Goal: Information Seeking & Learning: Learn about a topic

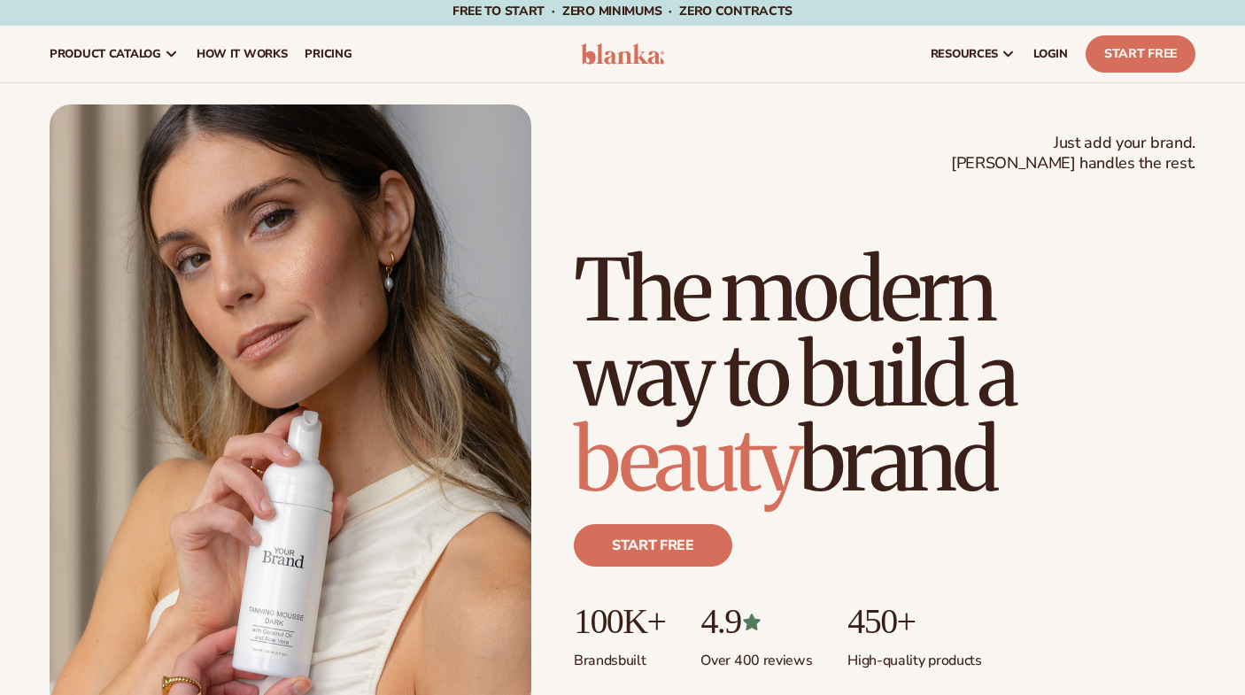
scroll to position [4, 0]
click at [250, 52] on span "How It Works" at bounding box center [242, 53] width 91 height 14
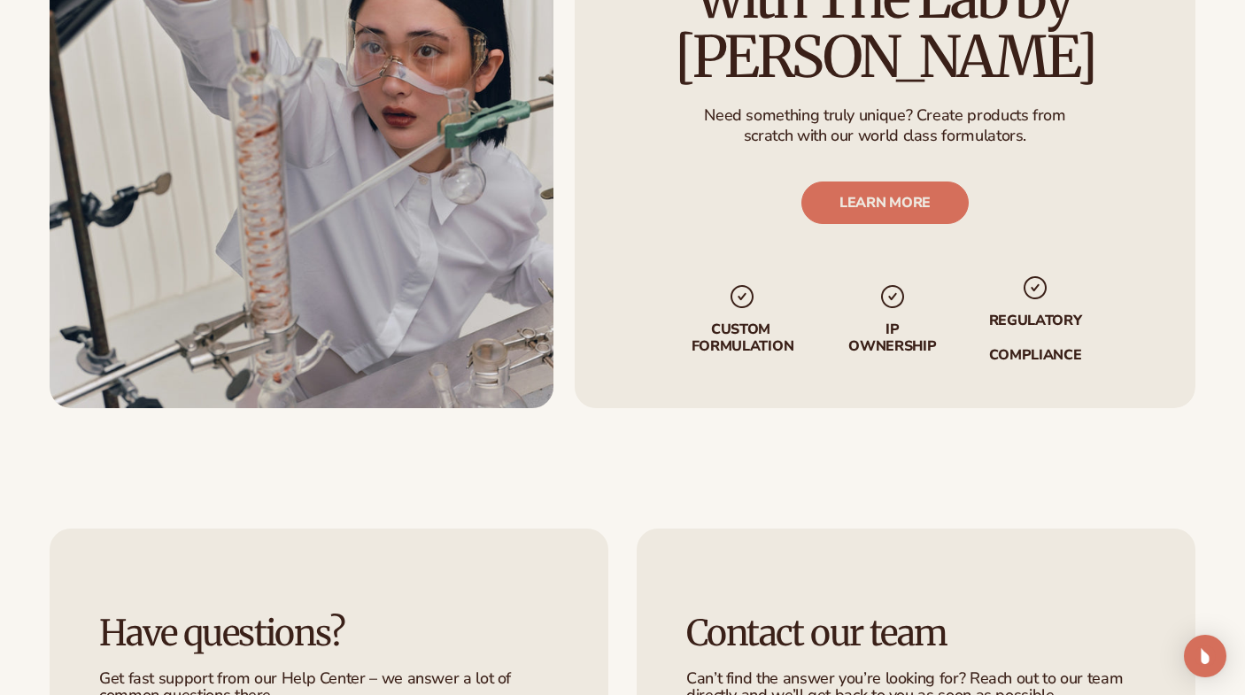
scroll to position [3233, 0]
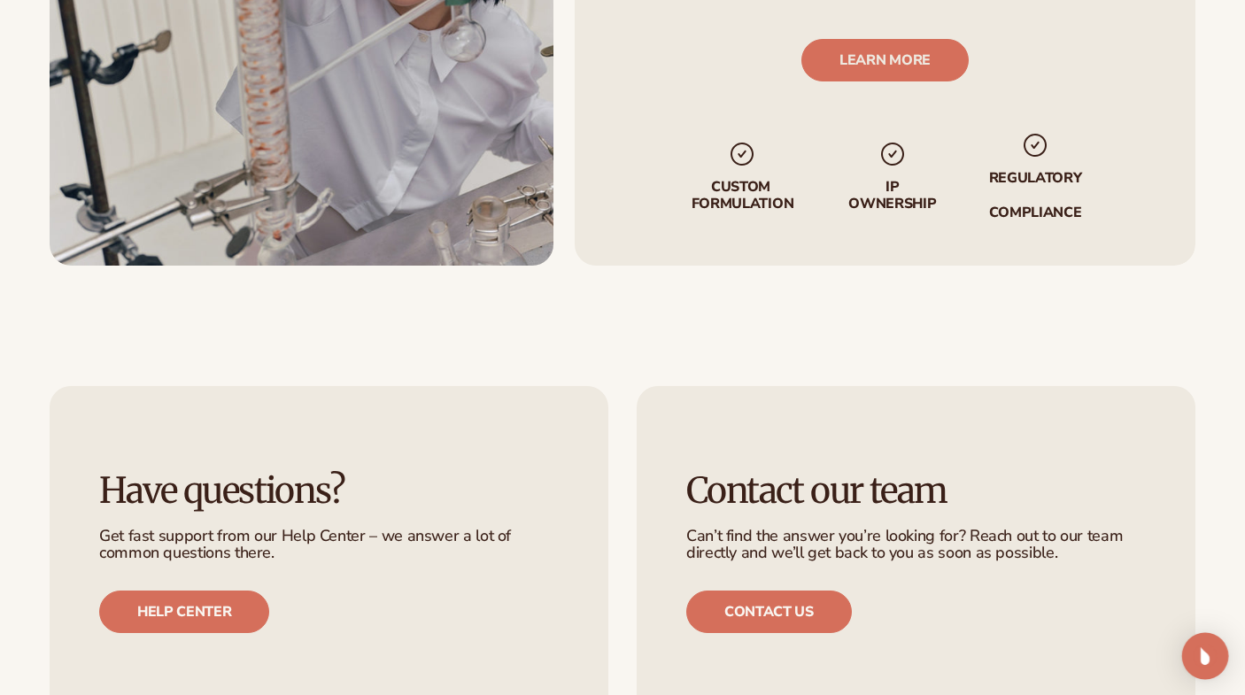
click at [1212, 670] on div "Open Intercom Messenger" at bounding box center [1205, 656] width 47 height 47
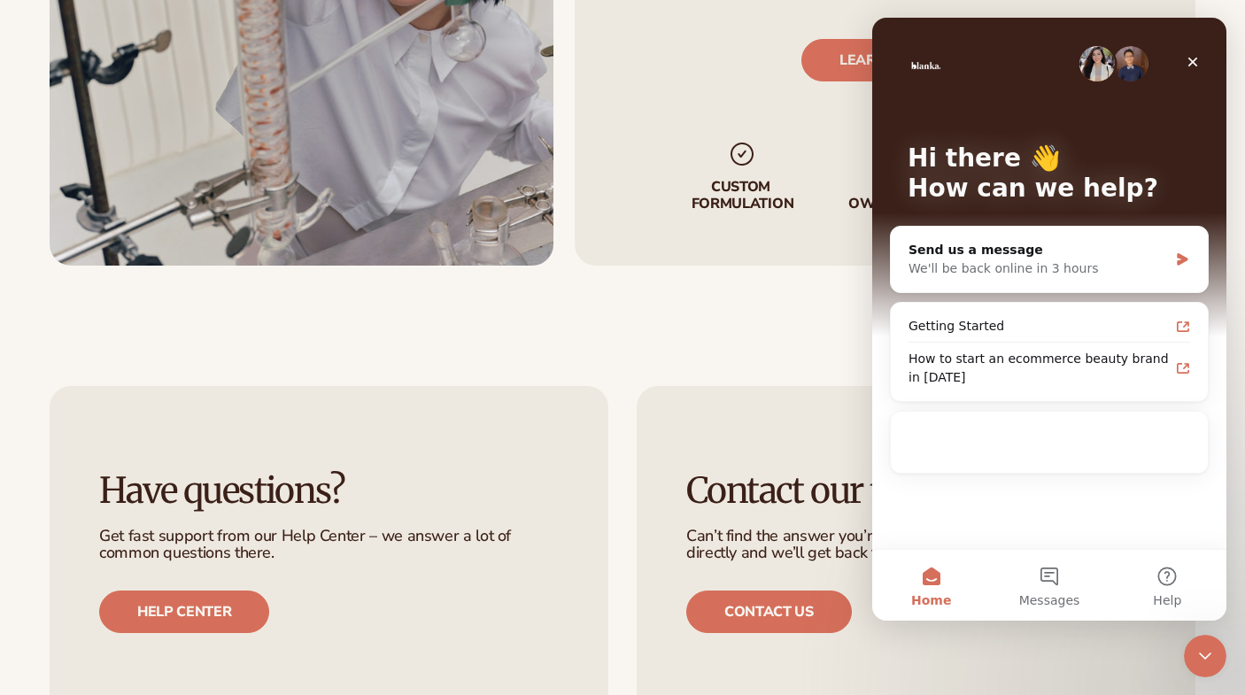
scroll to position [0, 0]
click at [206, 581] on div "Have questions? Get fast support from our Help Center – we answer a lot of comm…" at bounding box center [329, 552] width 559 height 333
click at [1187, 60] on icon "Close" at bounding box center [1192, 62] width 14 height 14
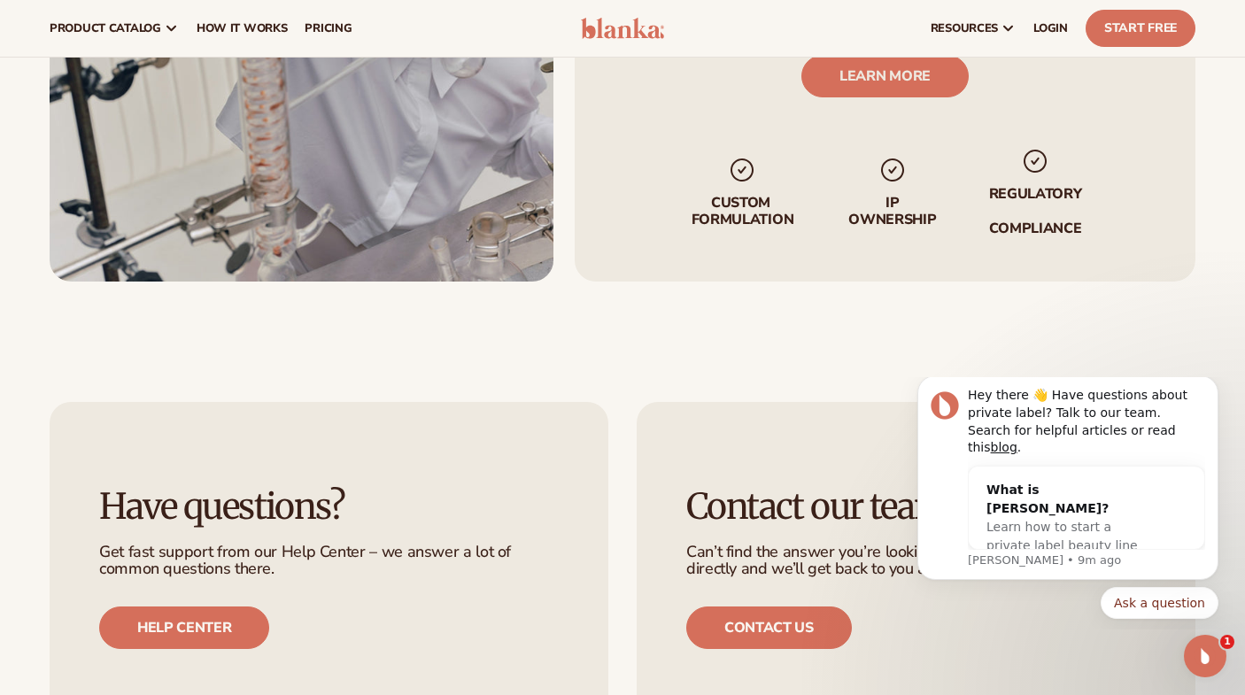
scroll to position [3199, 0]
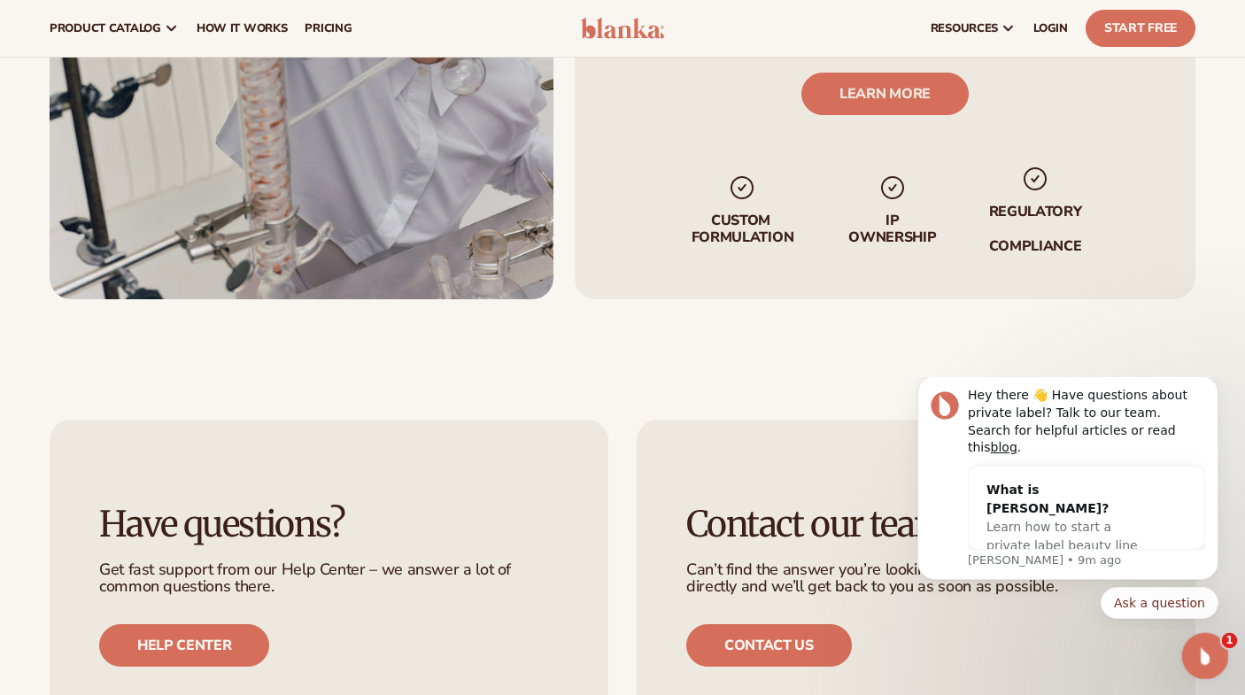
click at [1185, 652] on div "Open Intercom Messenger" at bounding box center [1202, 653] width 58 height 58
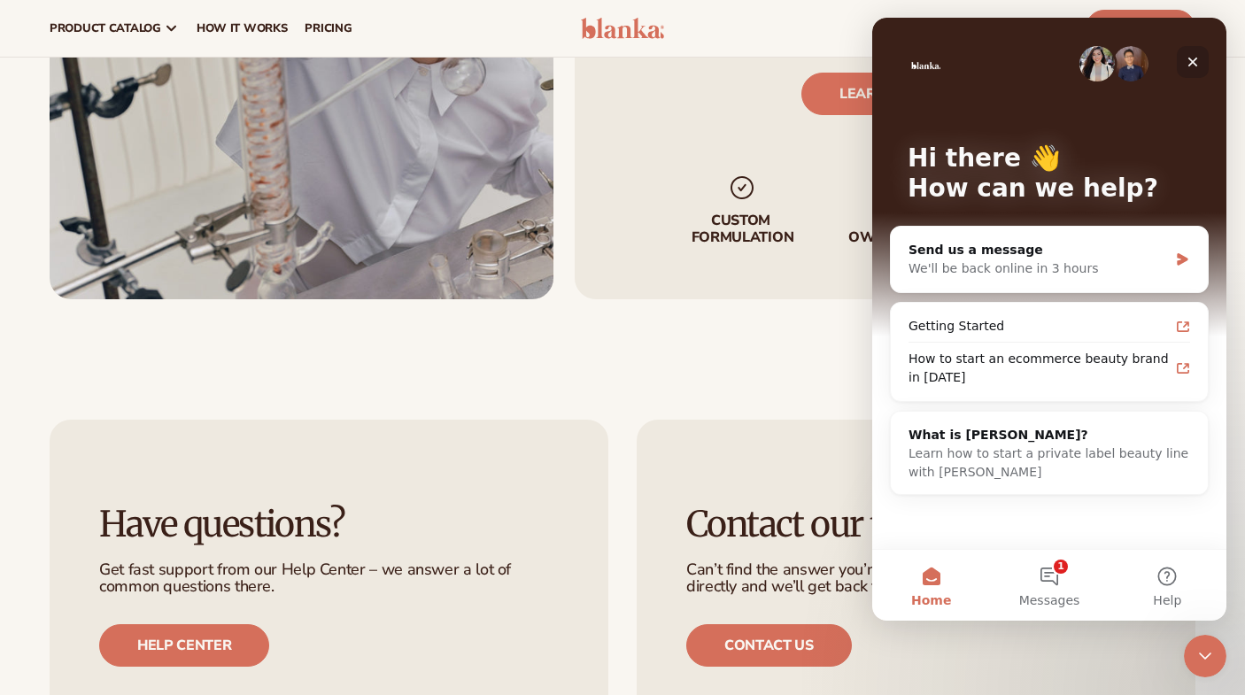
click at [1187, 60] on icon "Close" at bounding box center [1192, 62] width 14 height 14
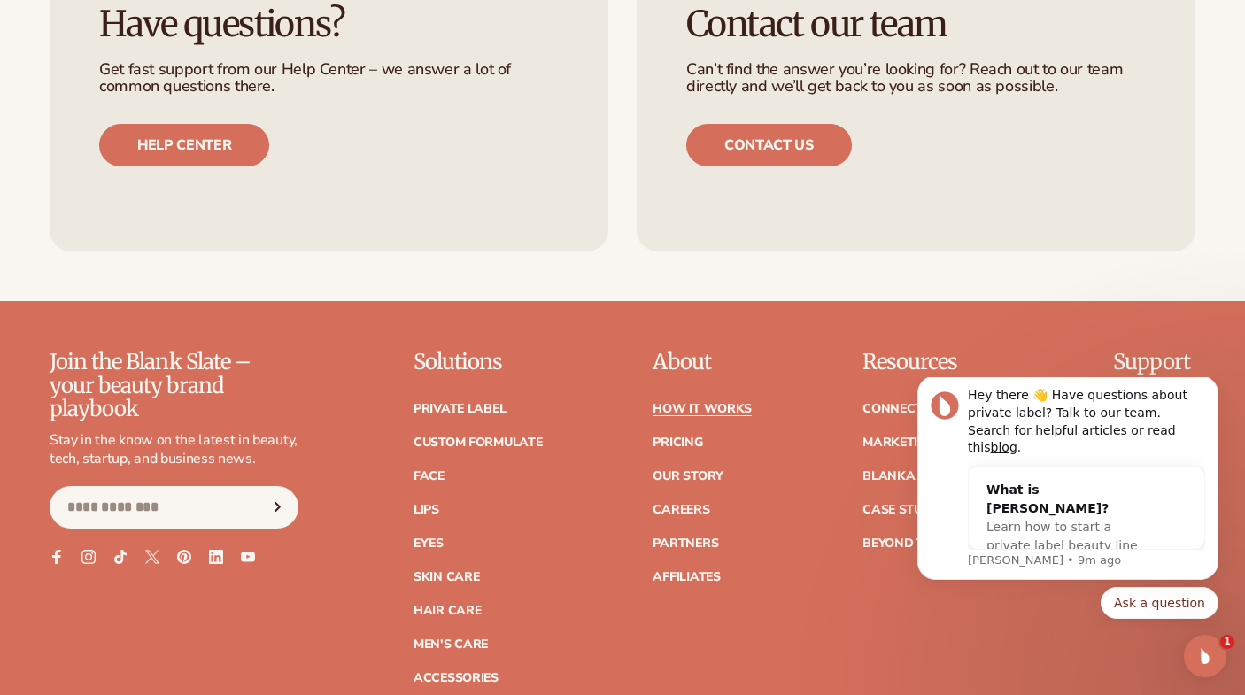
scroll to position [3720, 0]
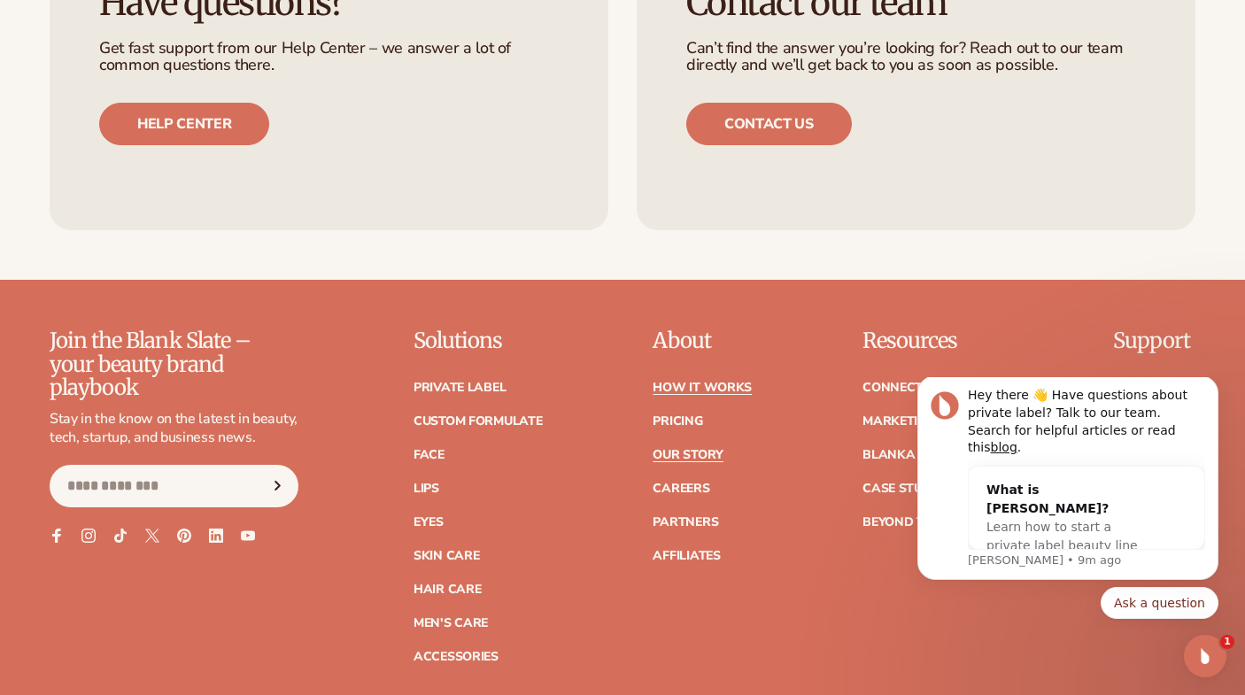
click at [666, 449] on link "Our Story" at bounding box center [687, 455] width 70 height 12
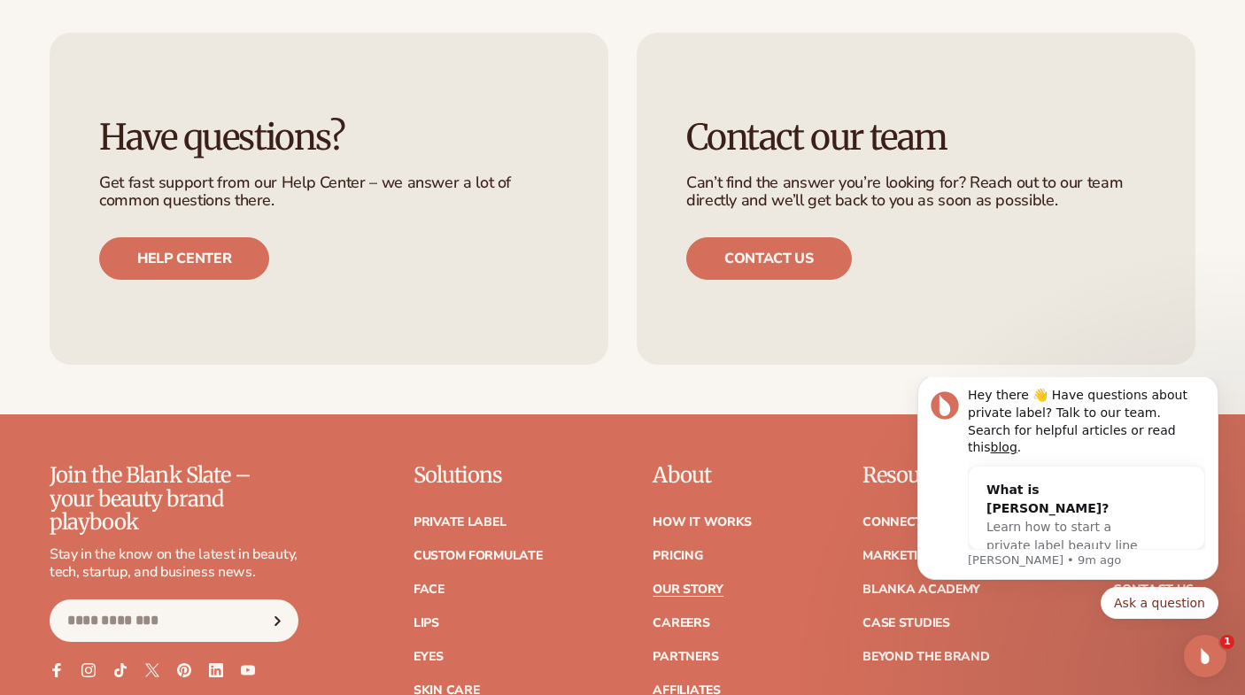
scroll to position [4484, 0]
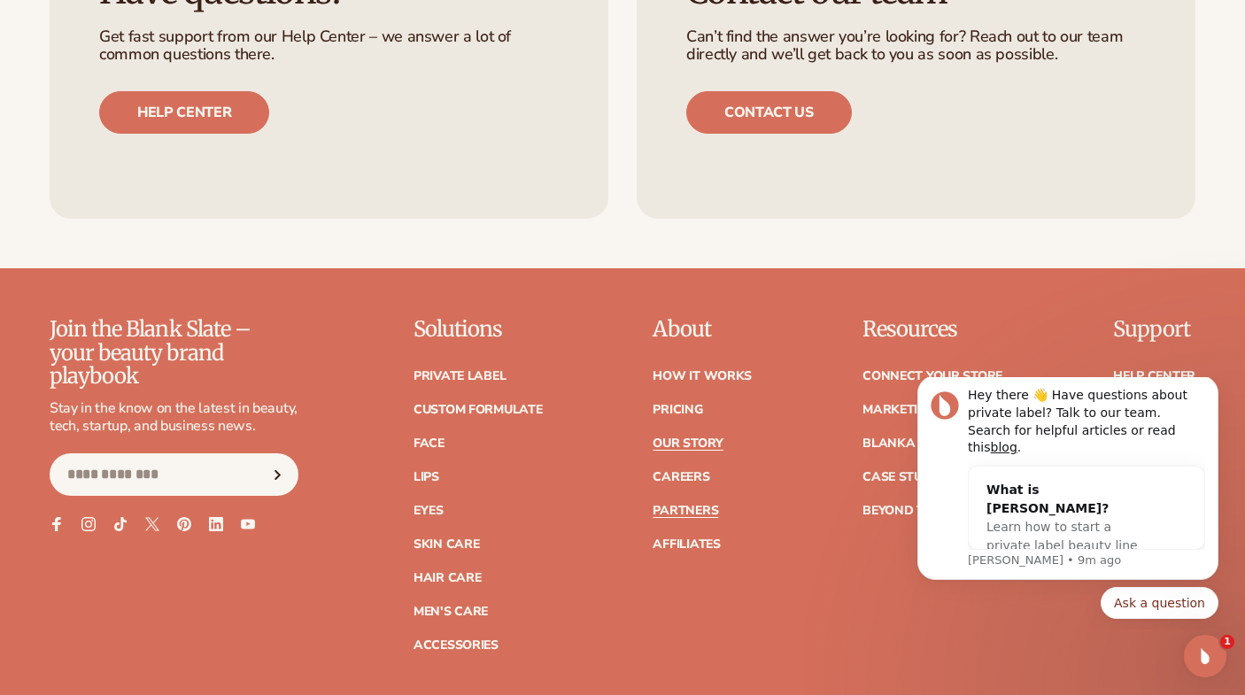
click at [694, 517] on link "Partners" at bounding box center [685, 511] width 66 height 12
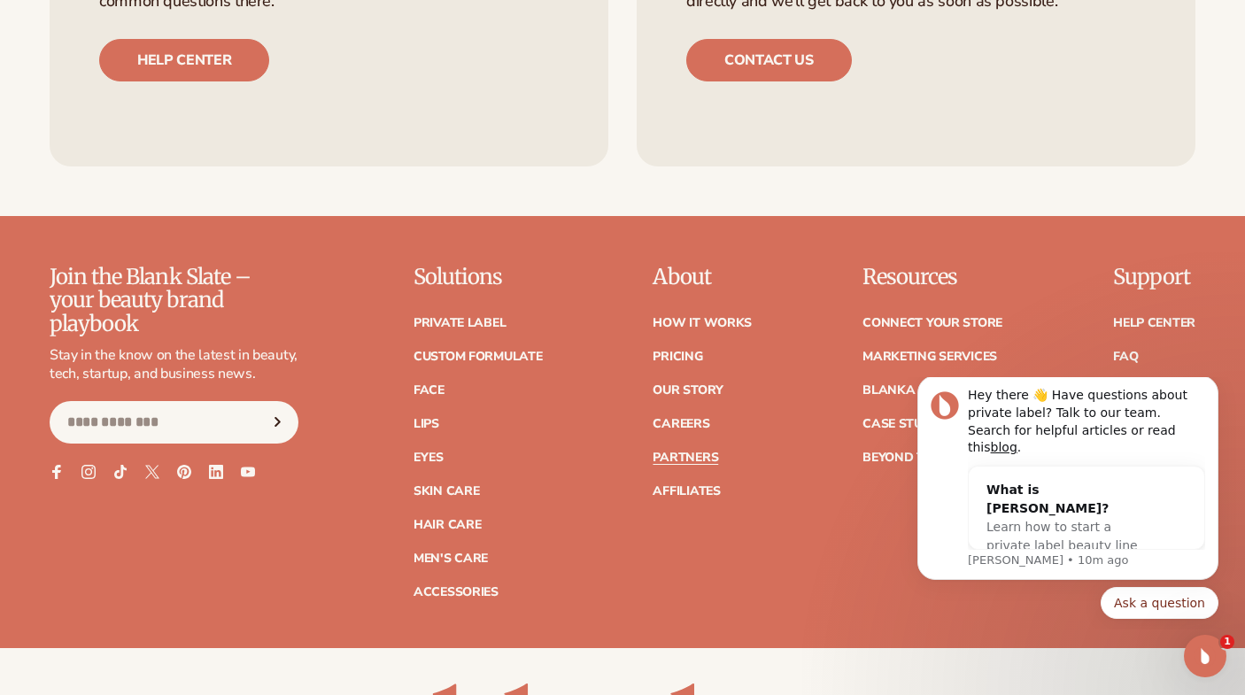
scroll to position [3063, 0]
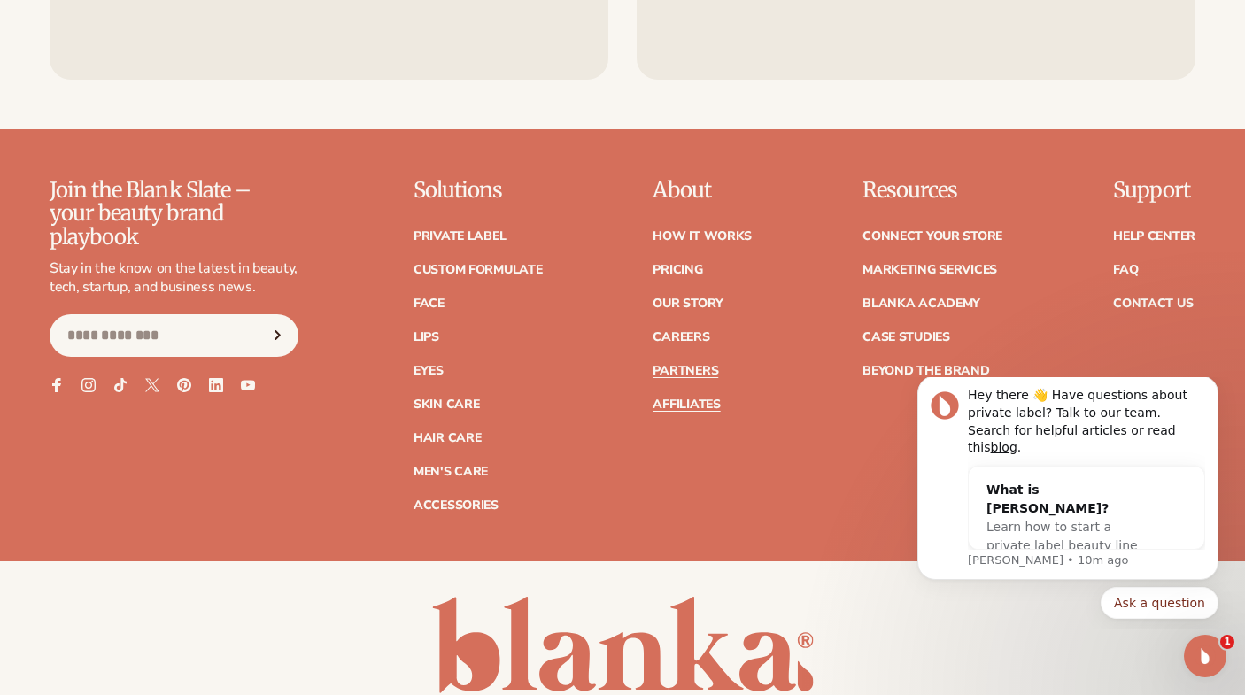
click at [672, 402] on link "Affiliates" at bounding box center [685, 404] width 67 height 12
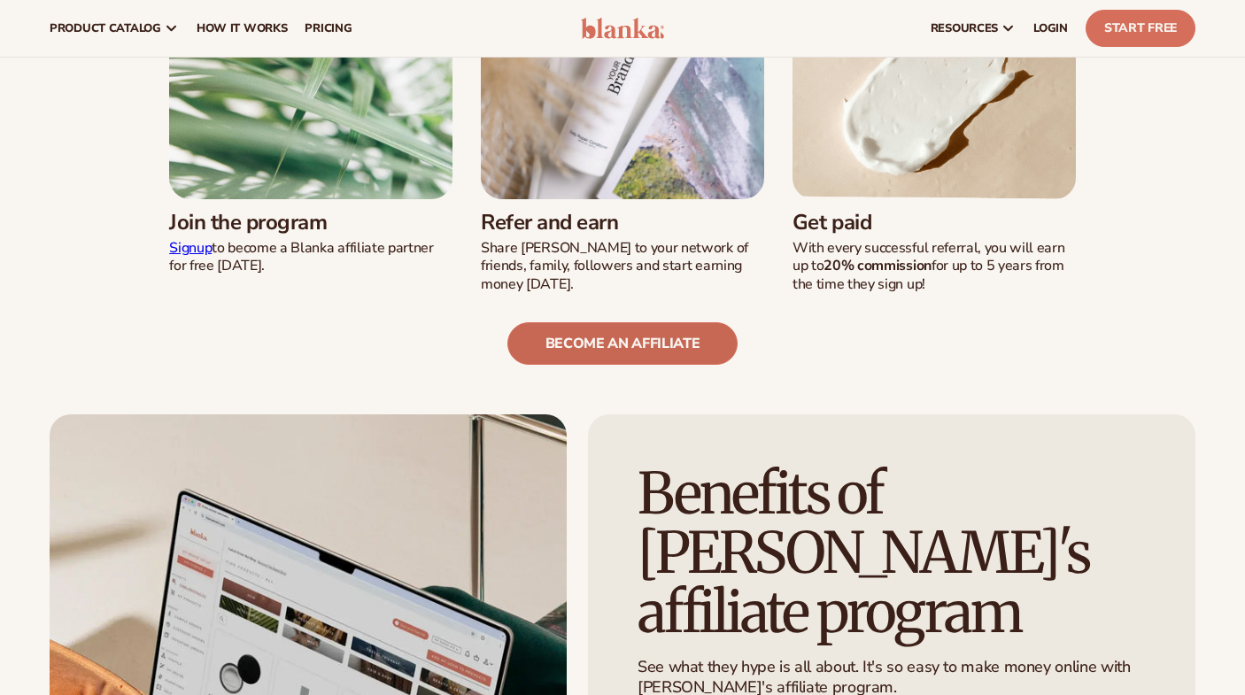
scroll to position [446, 0]
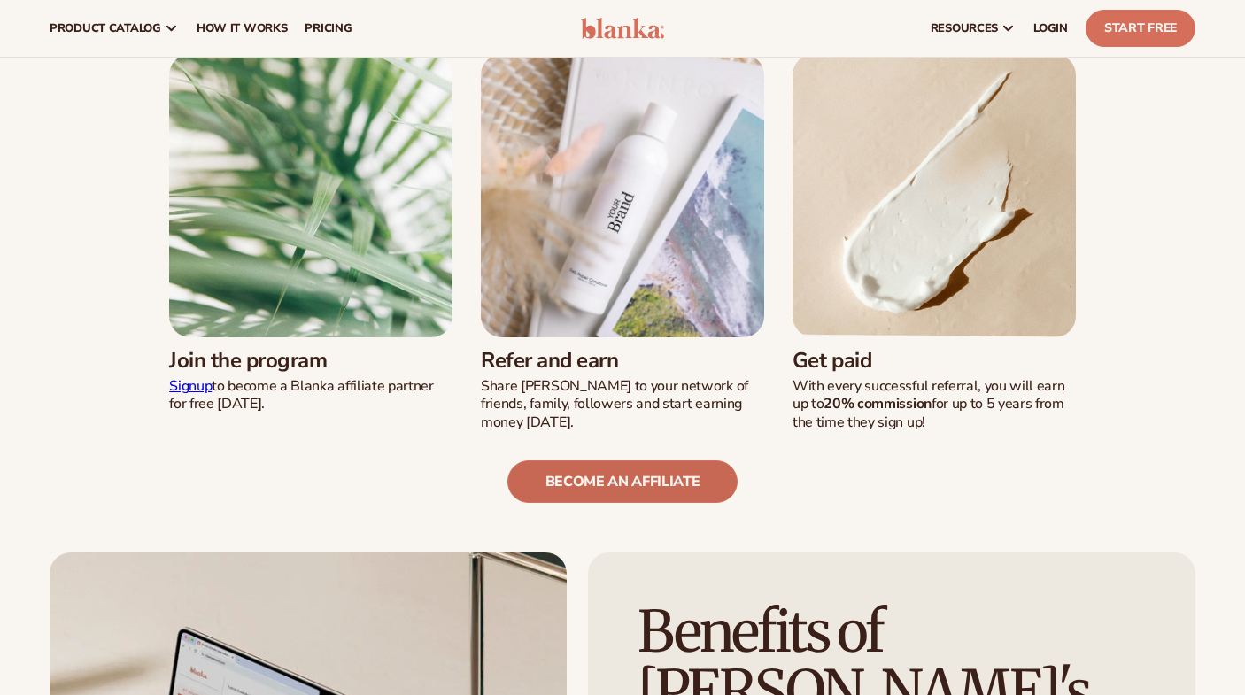
click at [609, 485] on link "become an affiliate" at bounding box center [622, 481] width 231 height 42
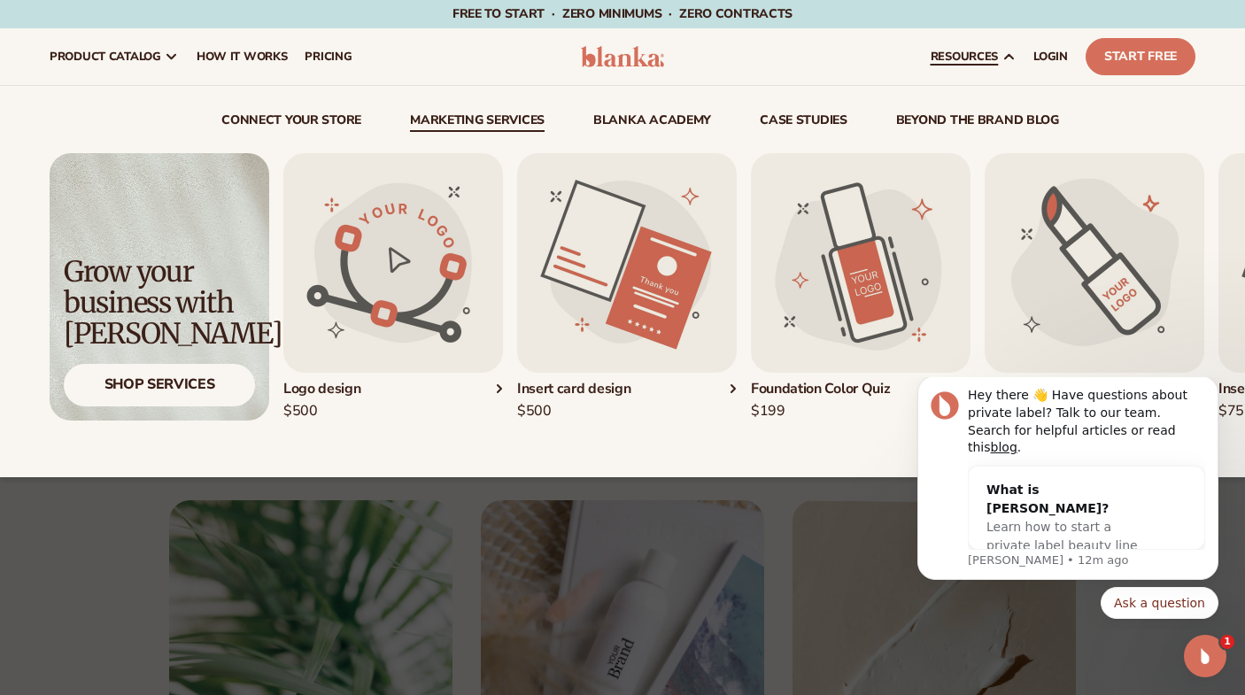
click at [482, 121] on link "Marketing services" at bounding box center [477, 123] width 135 height 18
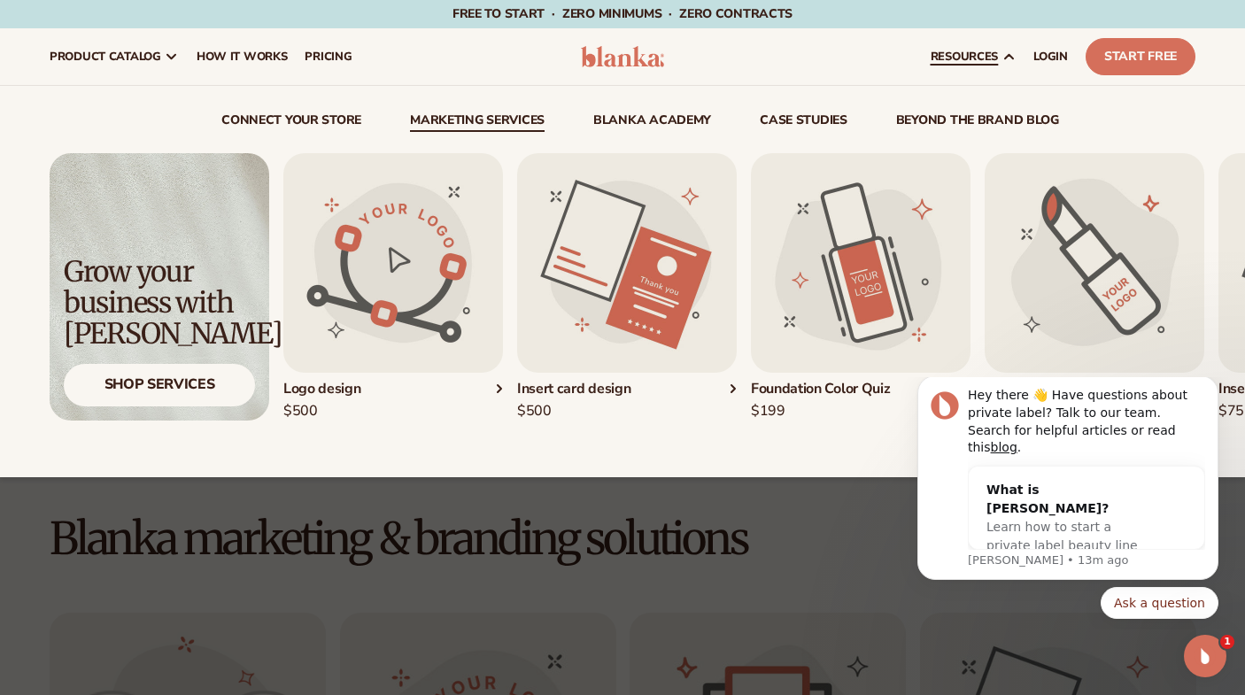
click at [520, 124] on link "Marketing services" at bounding box center [477, 123] width 135 height 18
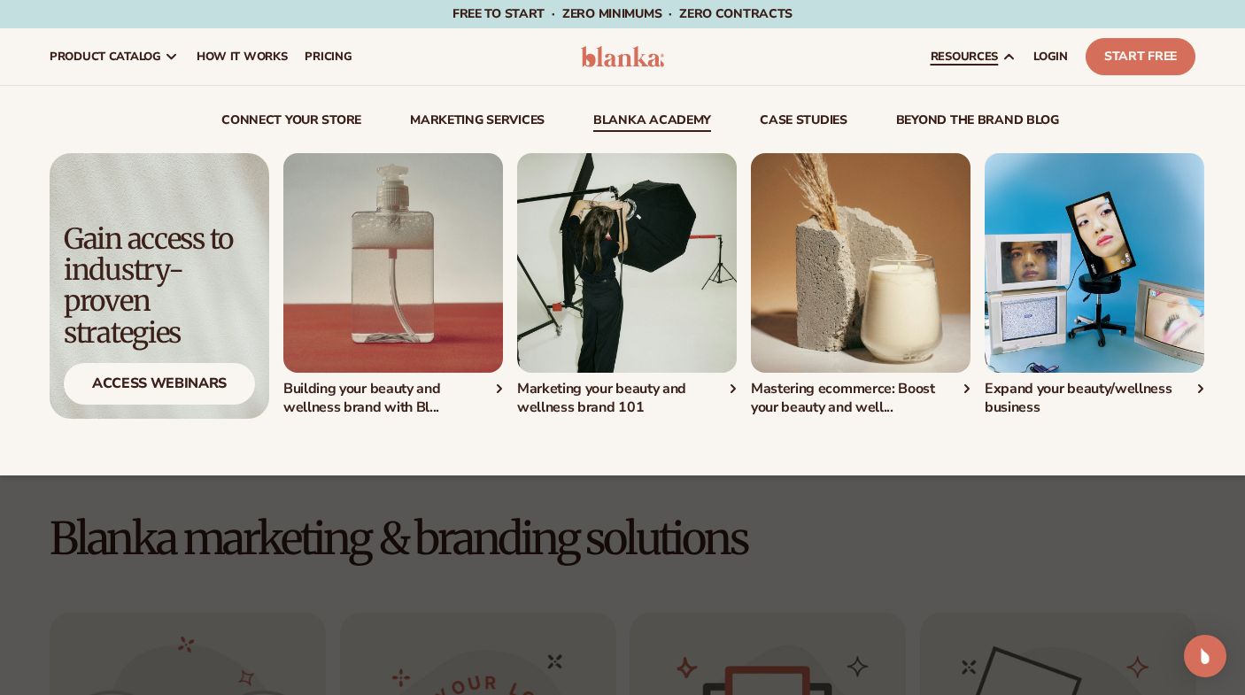
click at [608, 122] on link "Blanka Academy" at bounding box center [652, 123] width 118 height 18
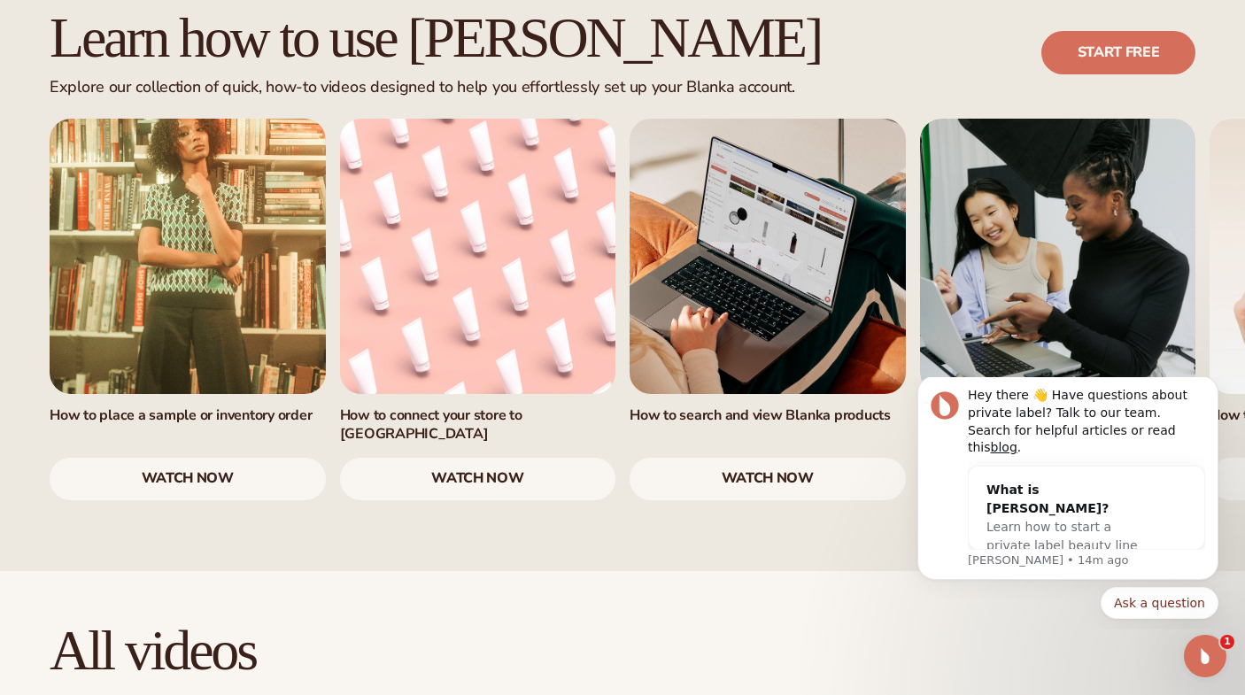
scroll to position [1141, 0]
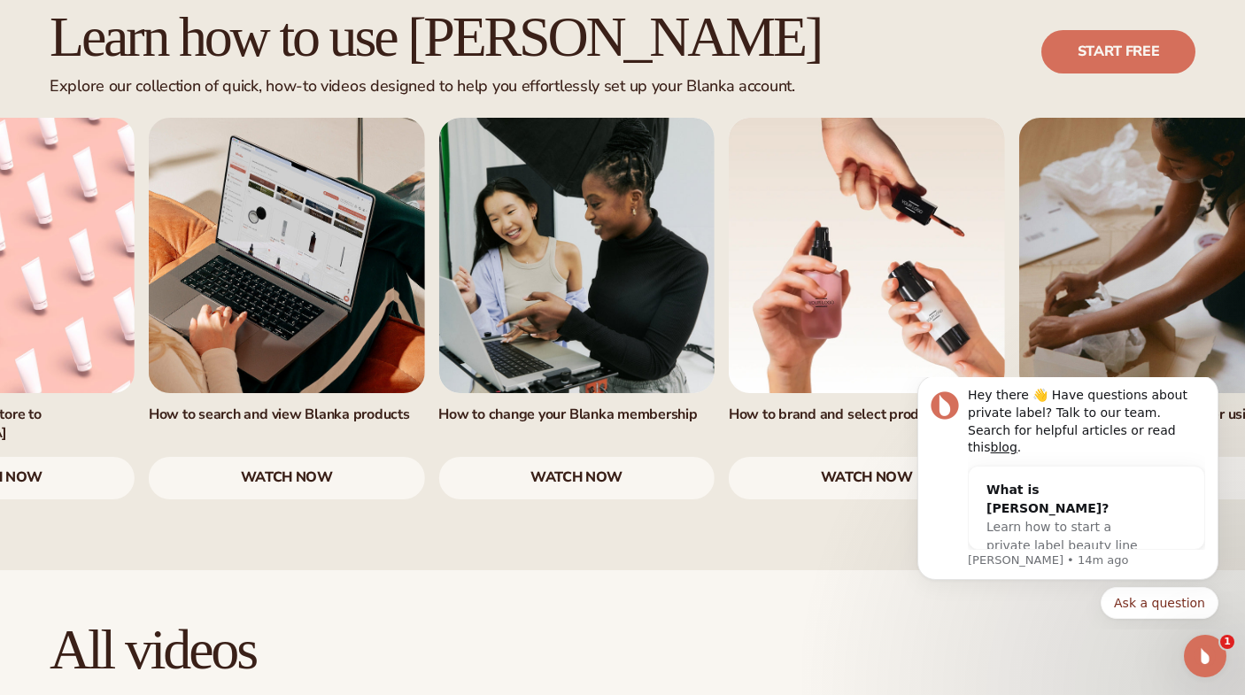
click at [438, 298] on link "4 / 7" at bounding box center [576, 256] width 276 height 276
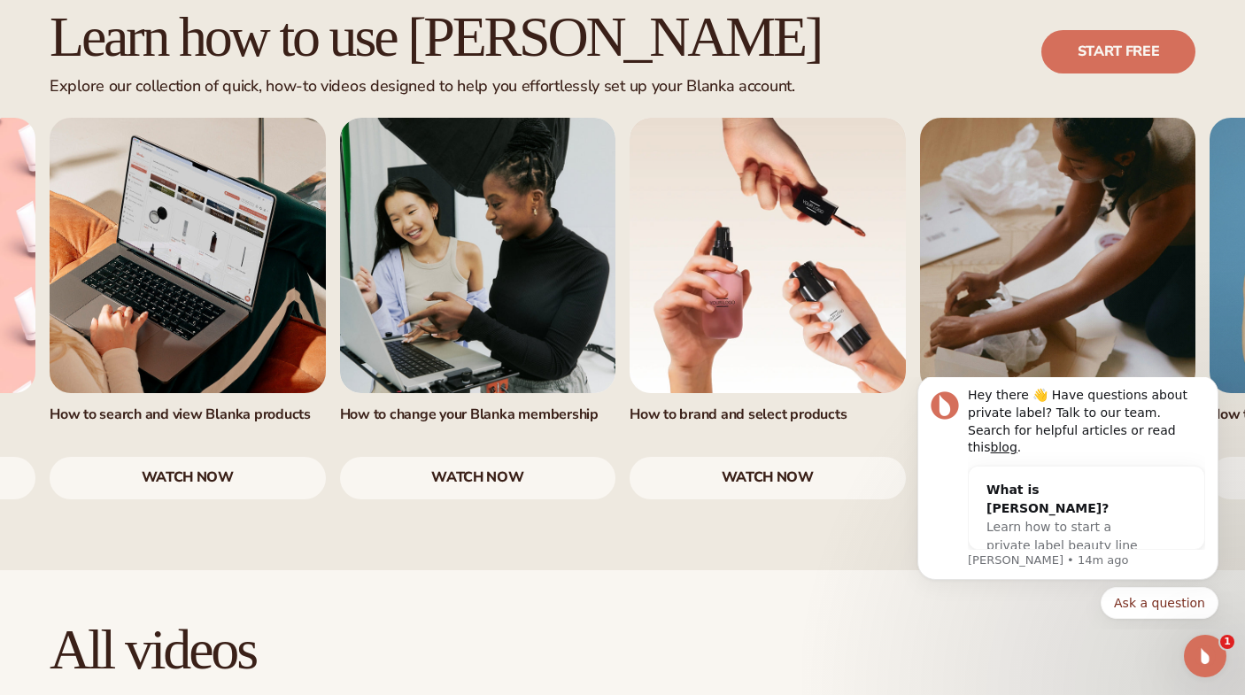
click at [781, 282] on link "5 / 7" at bounding box center [767, 256] width 276 height 276
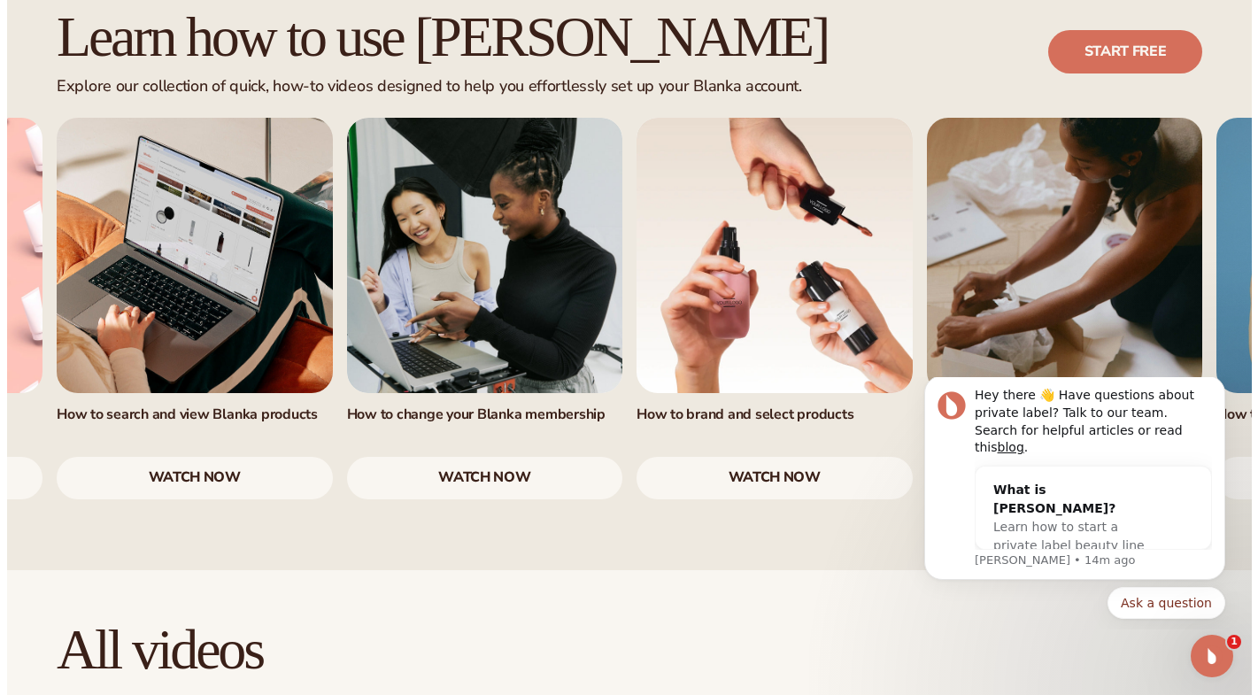
scroll to position [1123, 0]
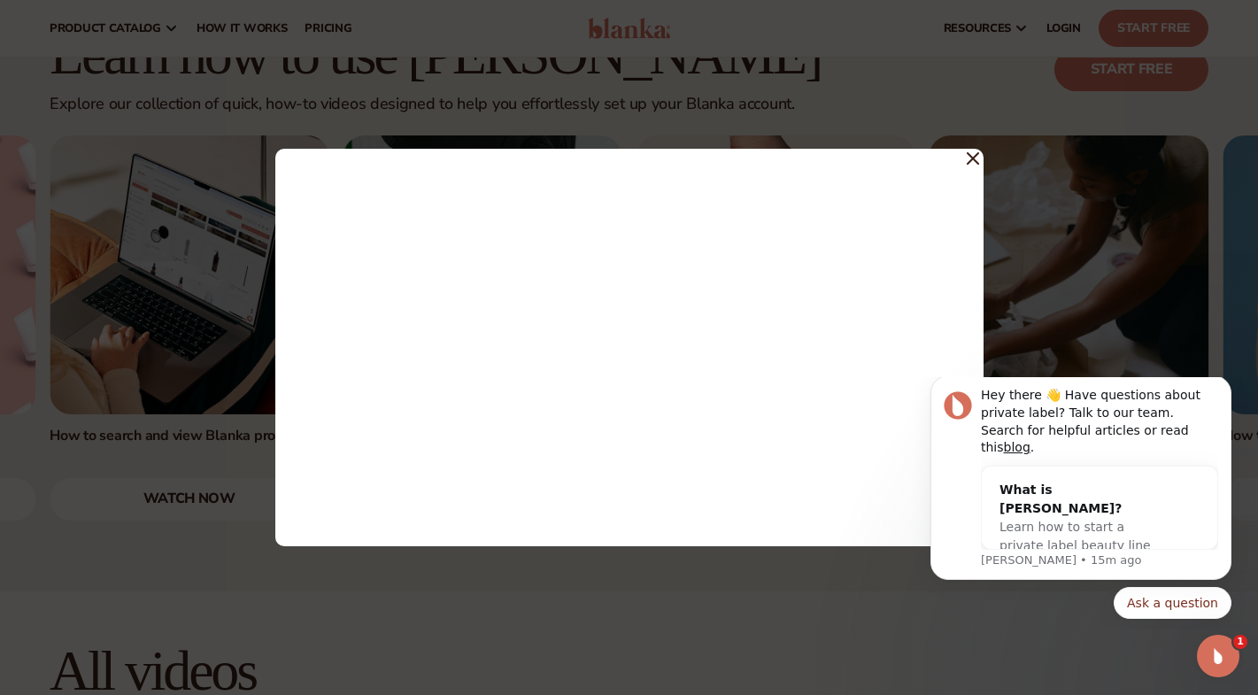
click at [981, 159] on div at bounding box center [629, 348] width 708 height 398
click at [975, 159] on icon at bounding box center [972, 158] width 11 height 11
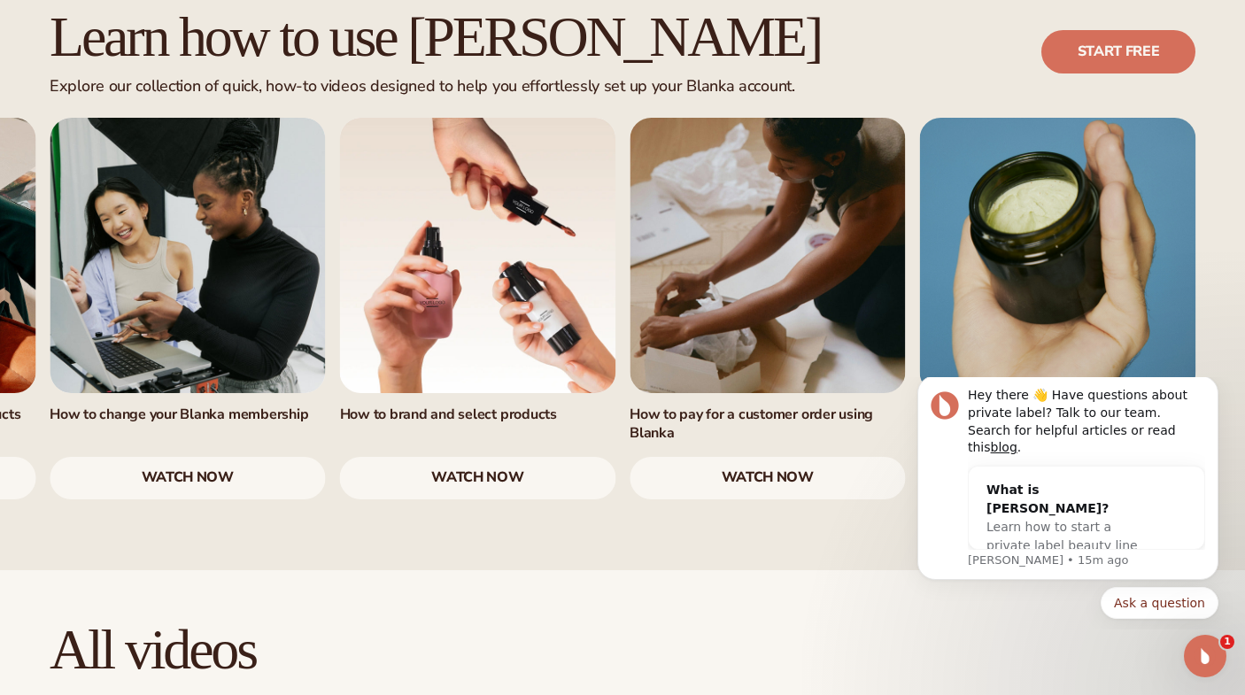
scroll to position [1145, 0]
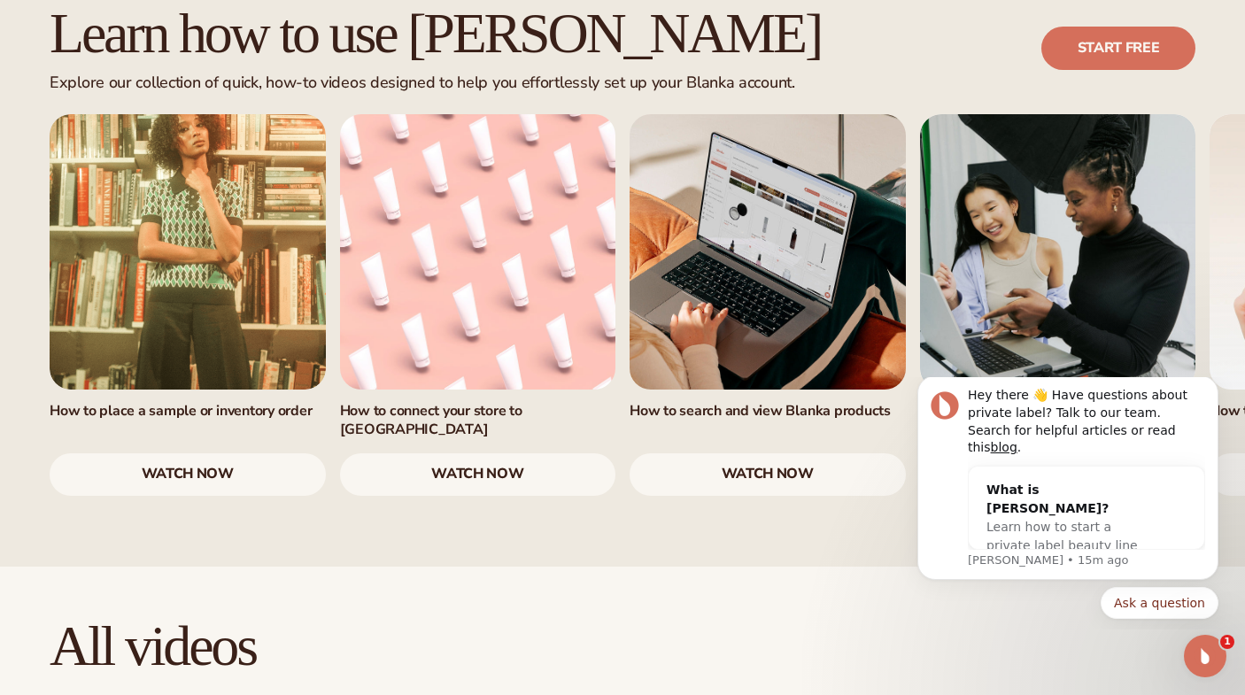
click at [227, 234] on link "1 / 7" at bounding box center [188, 252] width 276 height 276
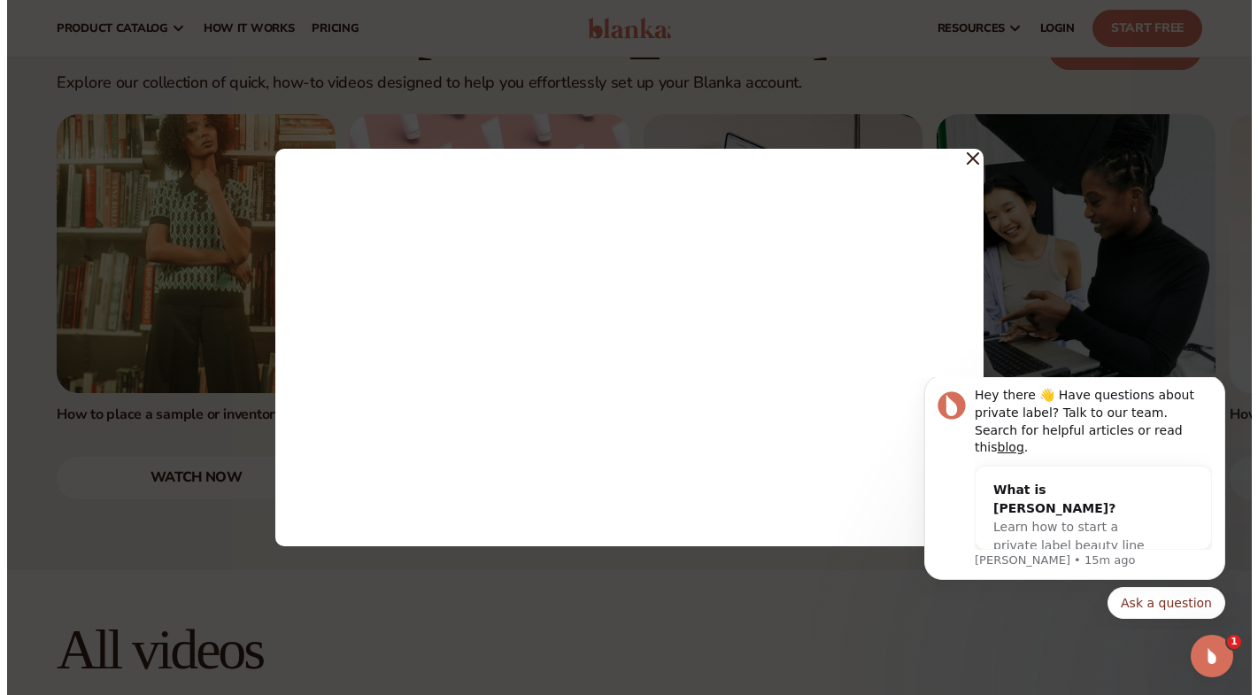
scroll to position [1127, 0]
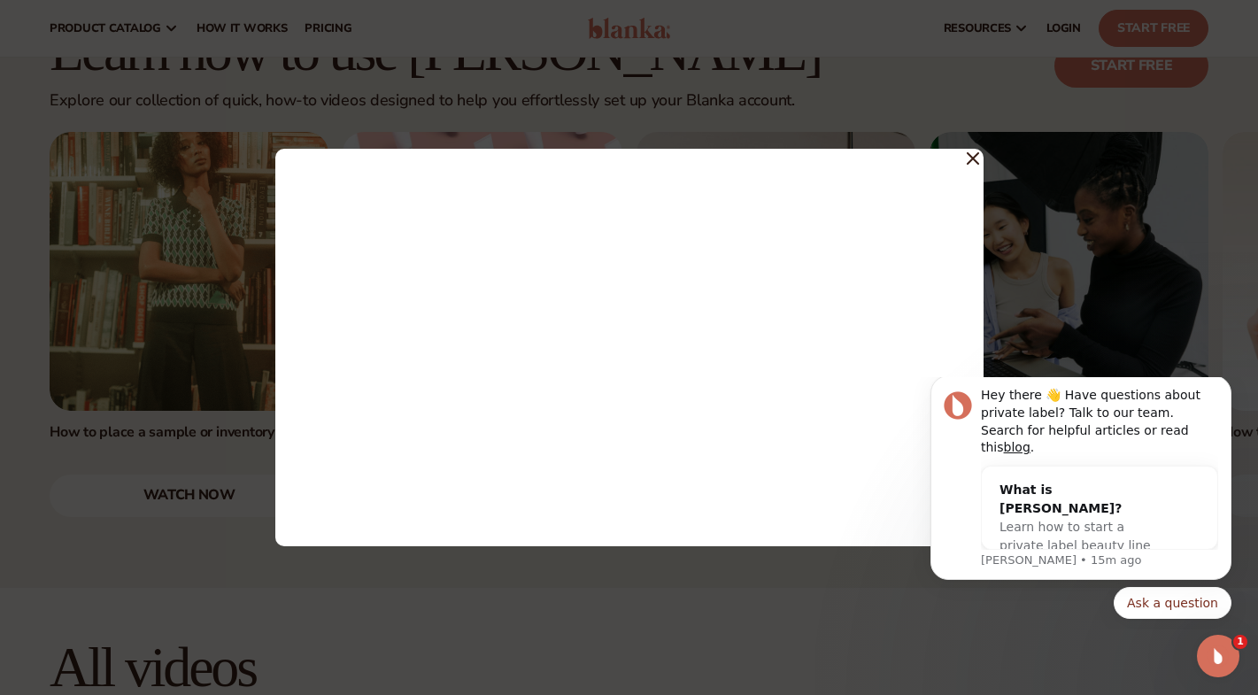
click at [975, 160] on icon at bounding box center [972, 158] width 11 height 11
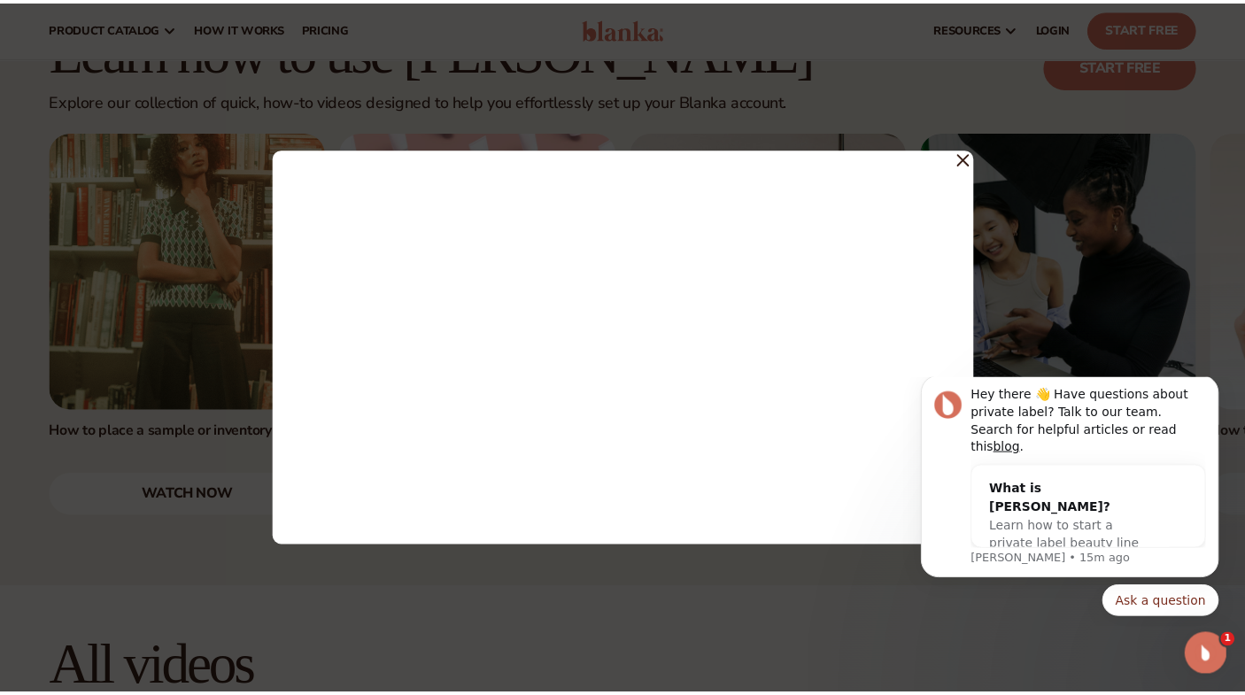
scroll to position [1145, 0]
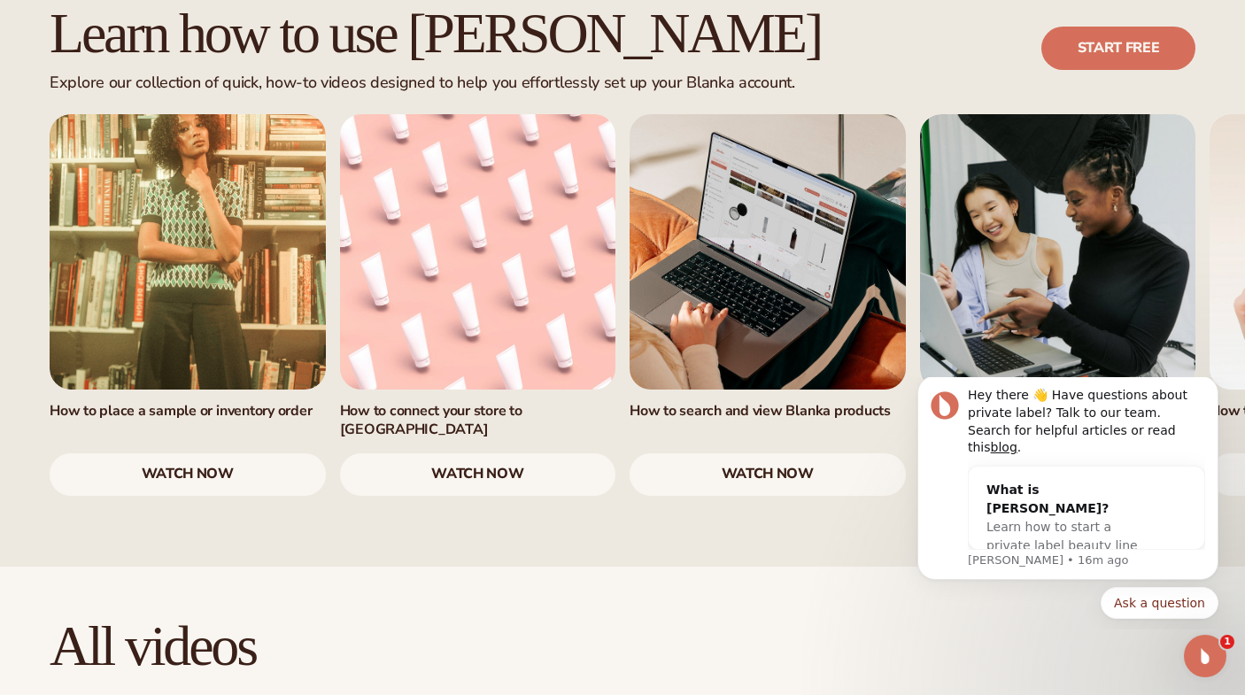
click at [274, 210] on link "1 / 7" at bounding box center [188, 252] width 276 height 276
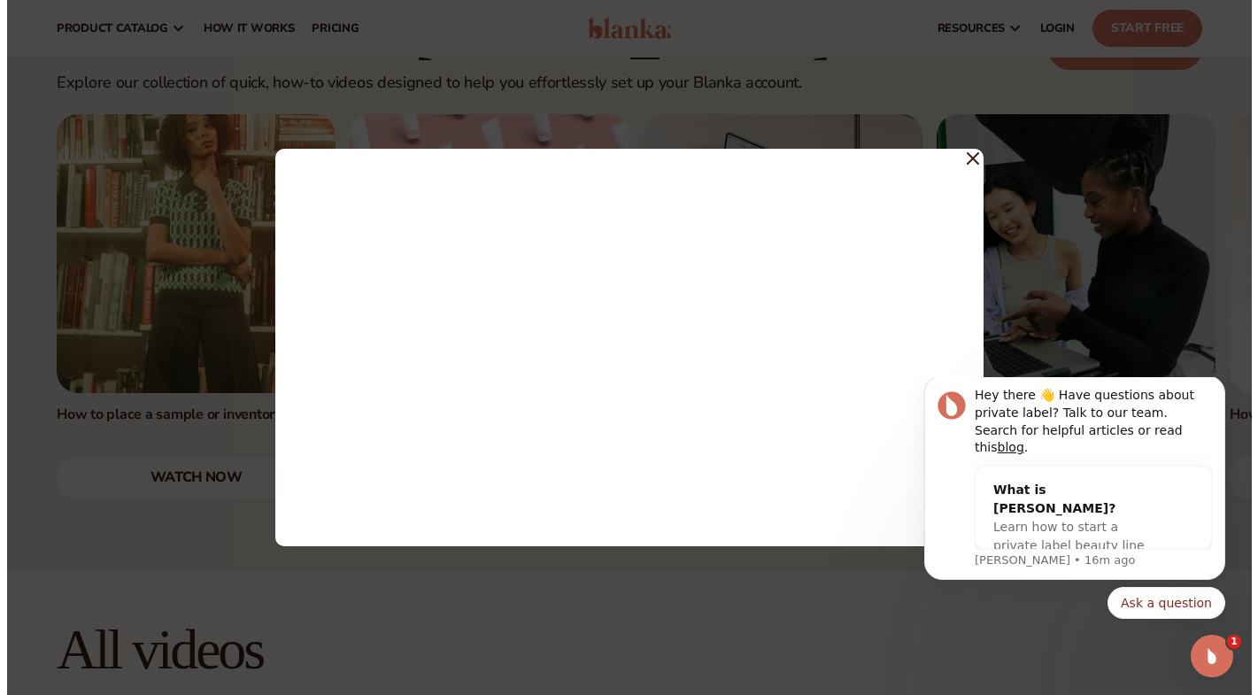
scroll to position [1127, 0]
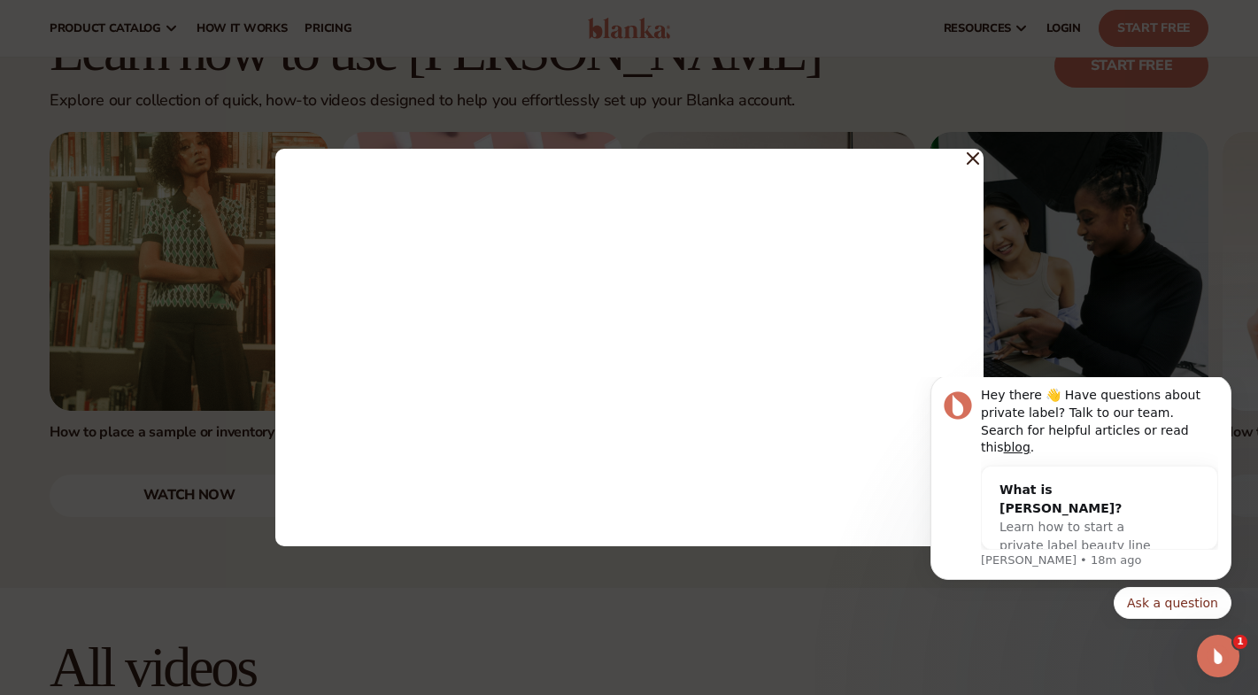
drag, startPoint x: 976, startPoint y: 160, endPoint x: 955, endPoint y: 166, distance: 21.9
click at [976, 160] on icon at bounding box center [973, 158] width 12 height 12
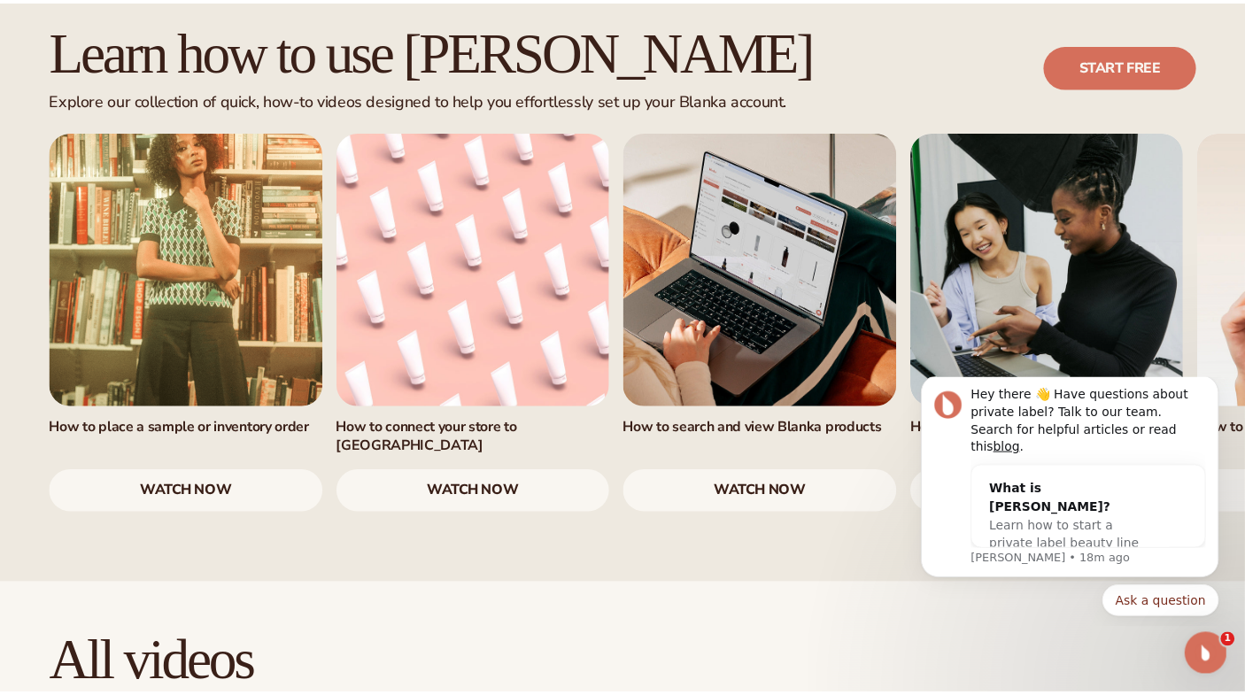
scroll to position [1145, 0]
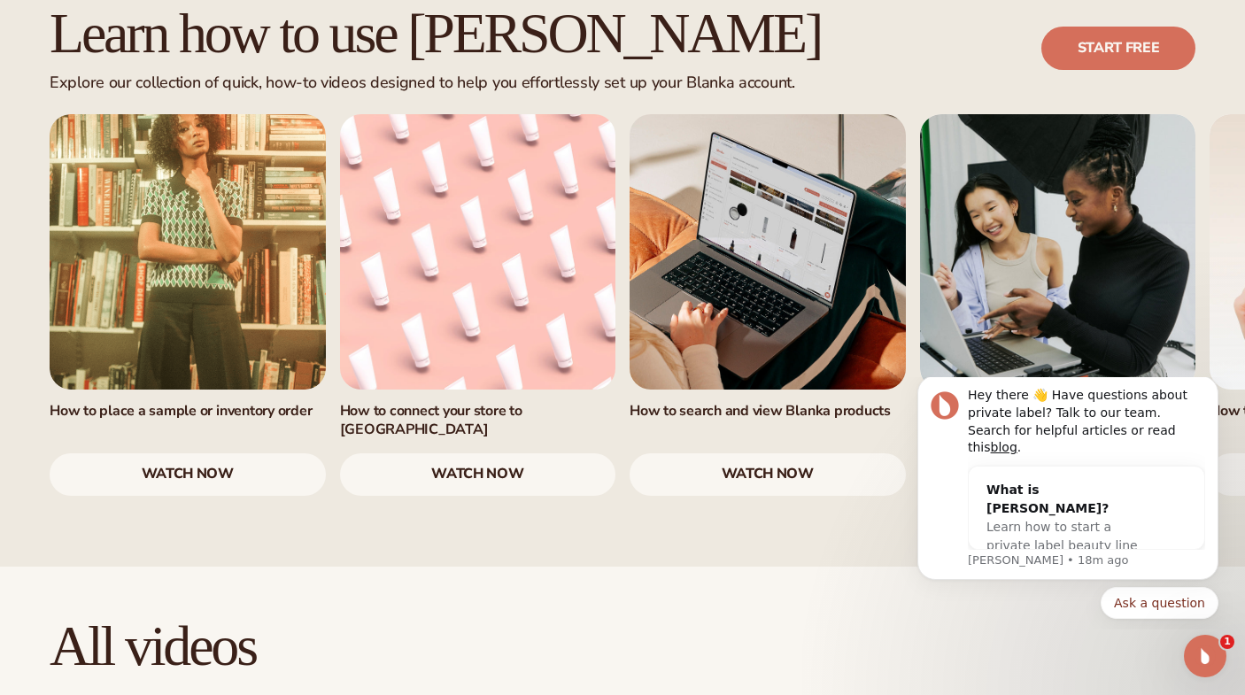
click at [491, 228] on link "2 / 7" at bounding box center [478, 252] width 276 height 276
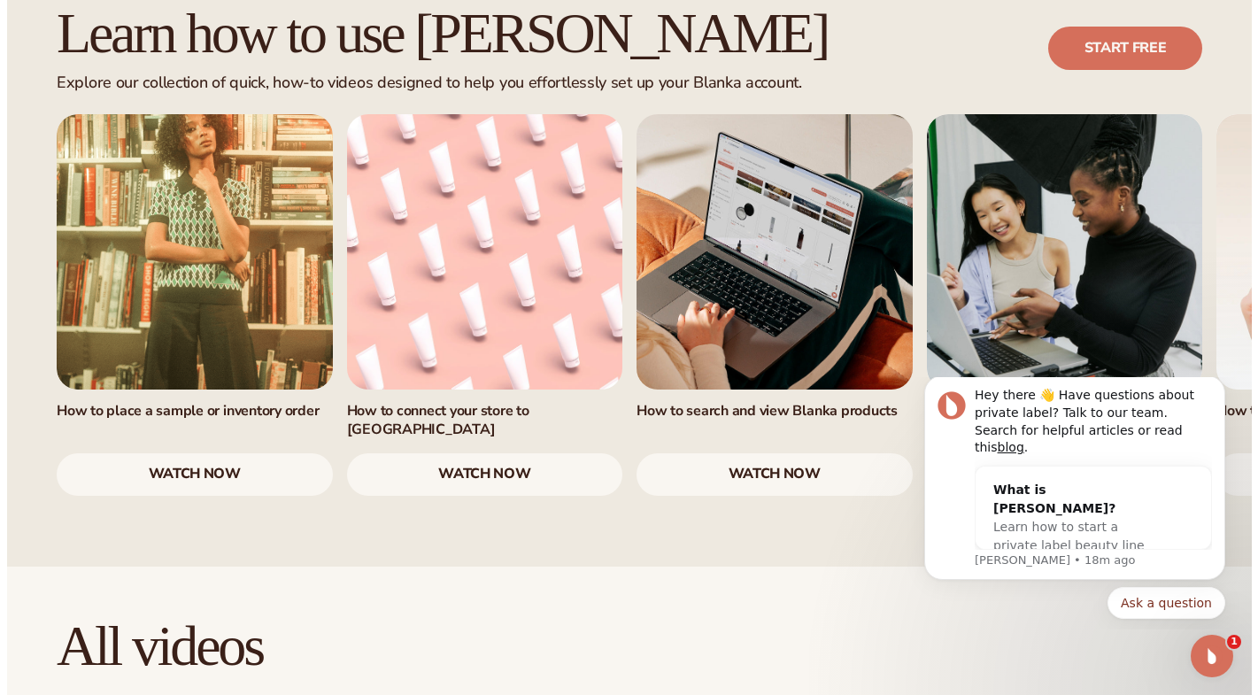
scroll to position [1127, 0]
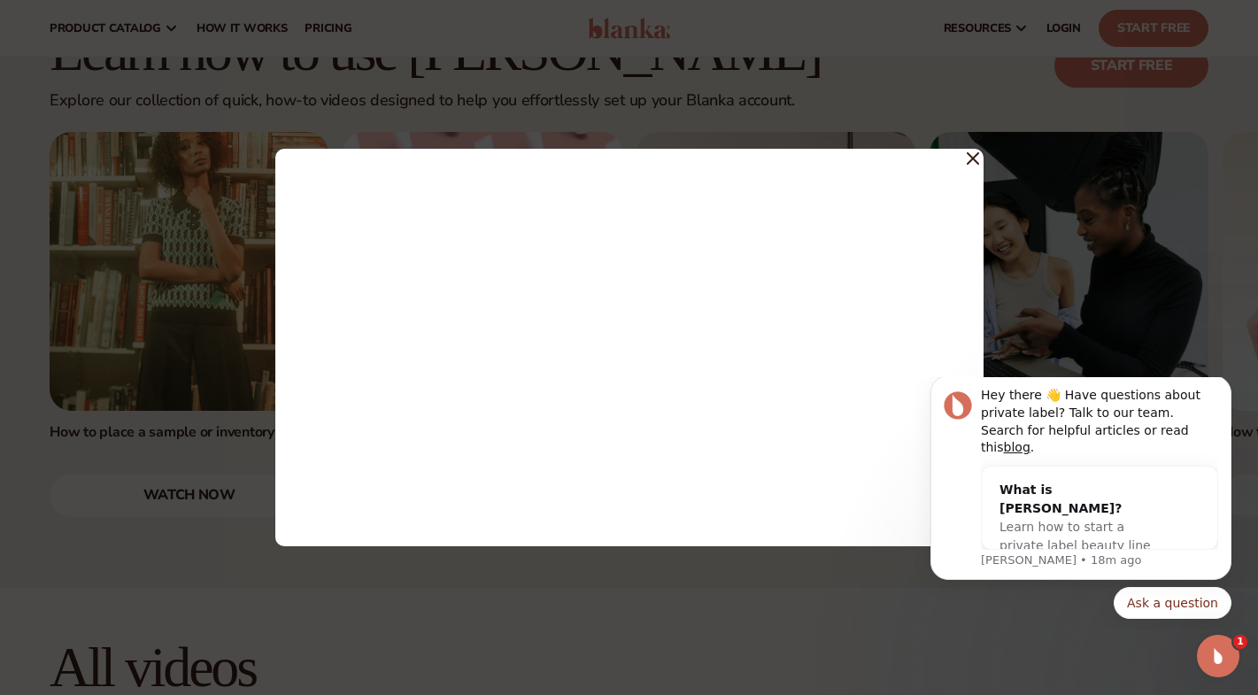
click at [976, 158] on icon at bounding box center [973, 158] width 12 height 12
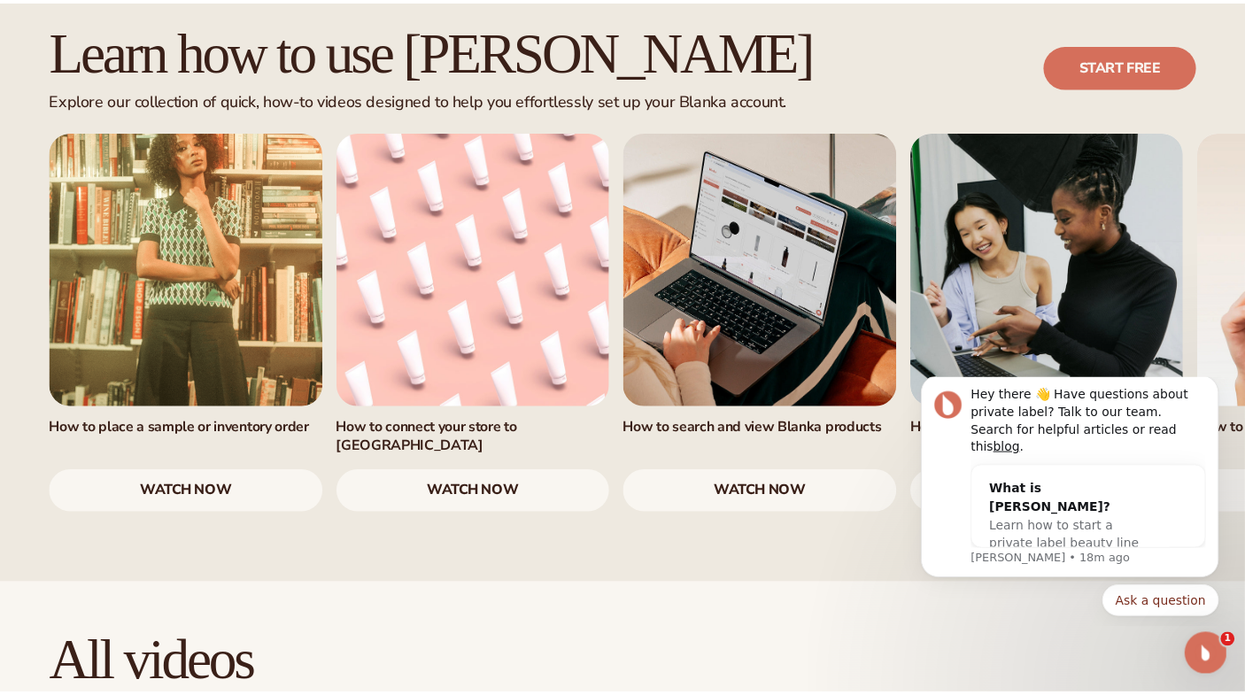
scroll to position [1145, 0]
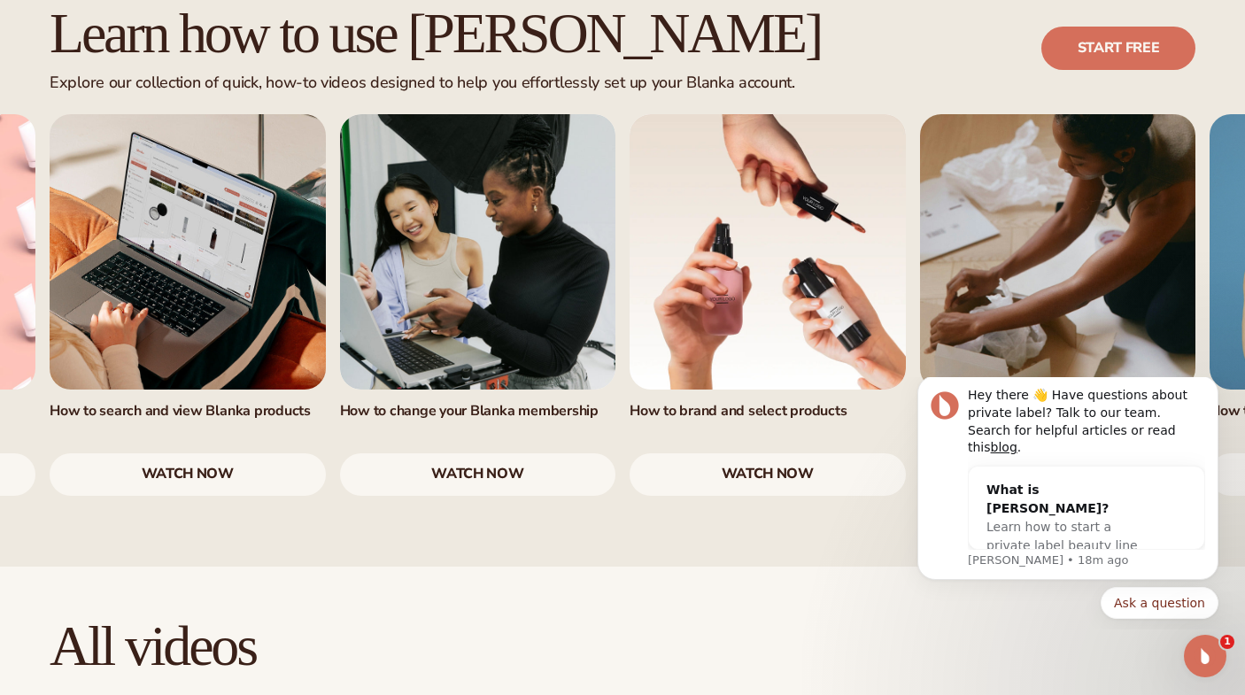
click at [809, 260] on link "5 / 7" at bounding box center [767, 252] width 276 height 276
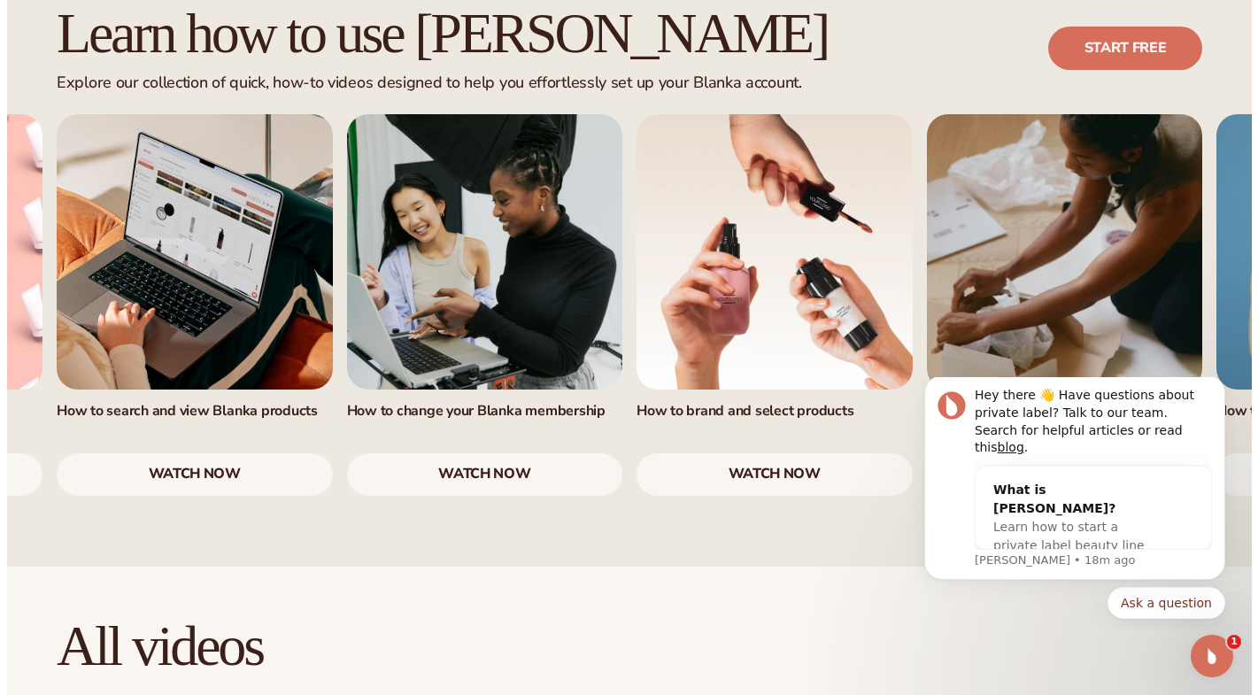
scroll to position [1127, 0]
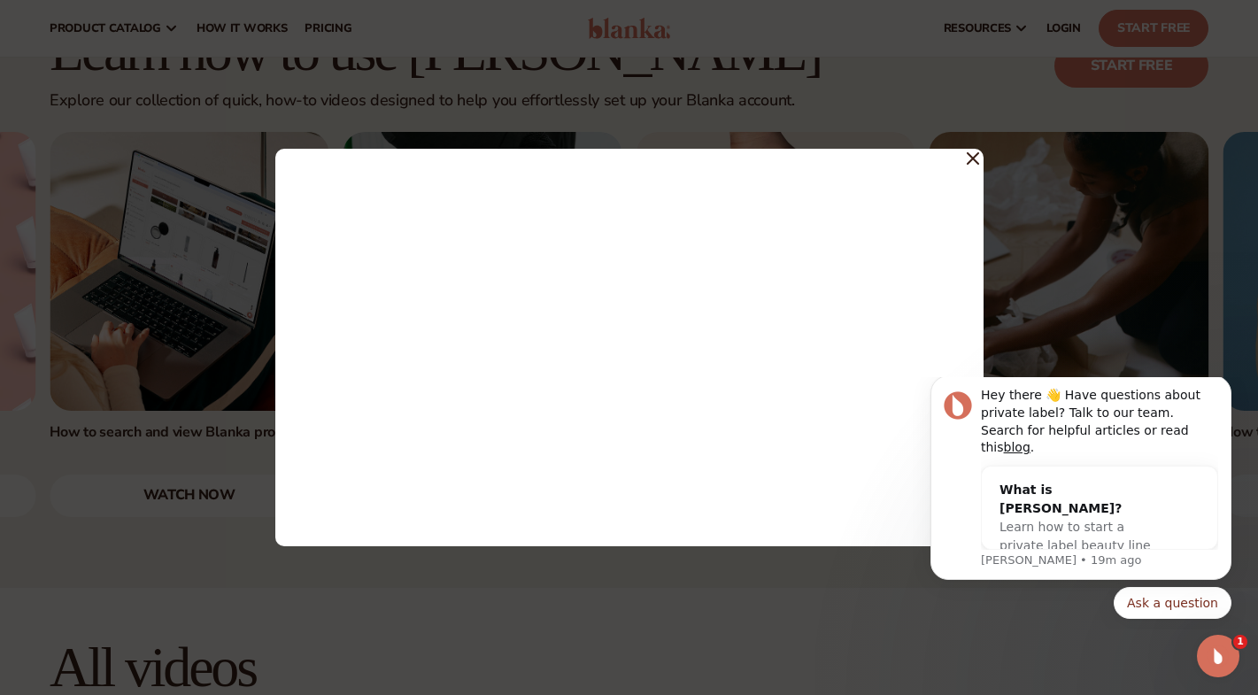
click at [972, 154] on icon at bounding box center [973, 158] width 12 height 12
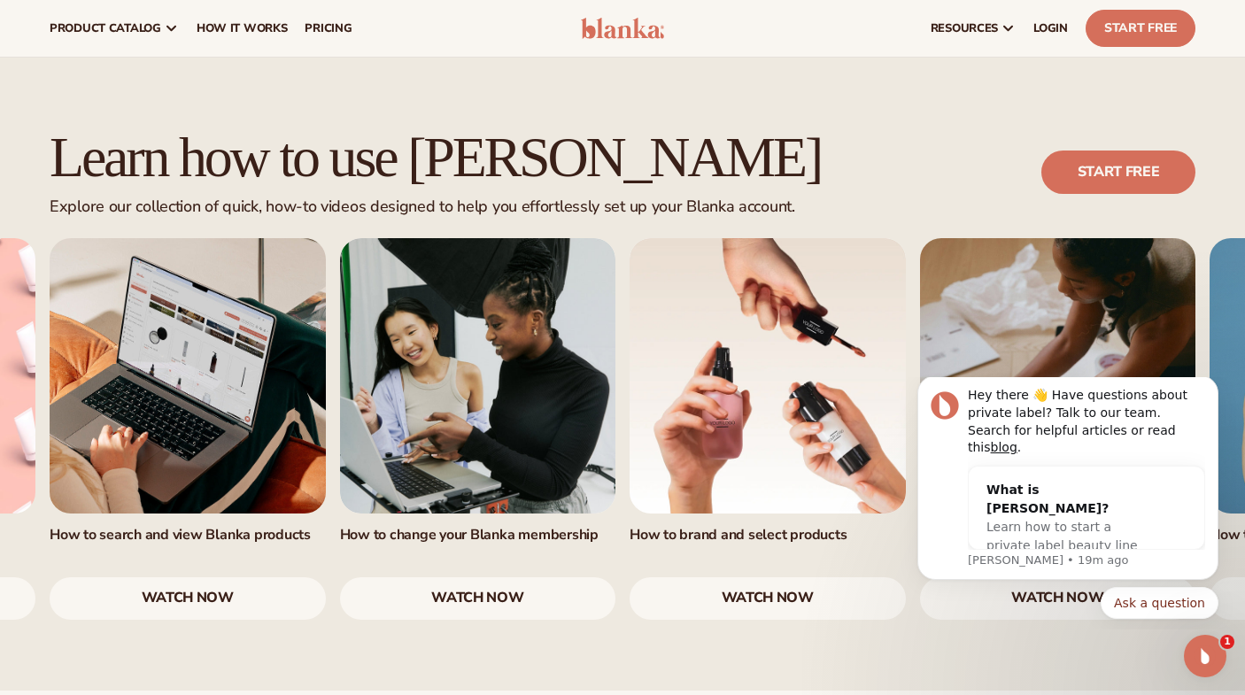
scroll to position [705, 0]
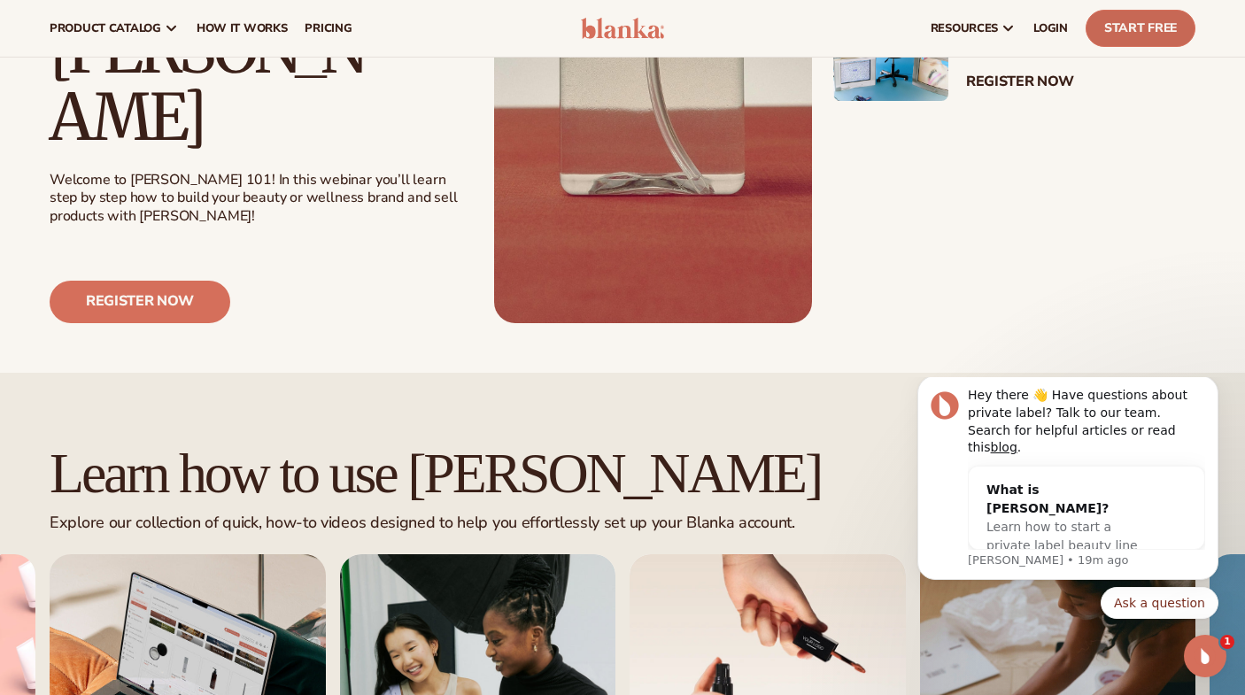
click at [1127, 33] on link "Start Free" at bounding box center [1140, 28] width 110 height 37
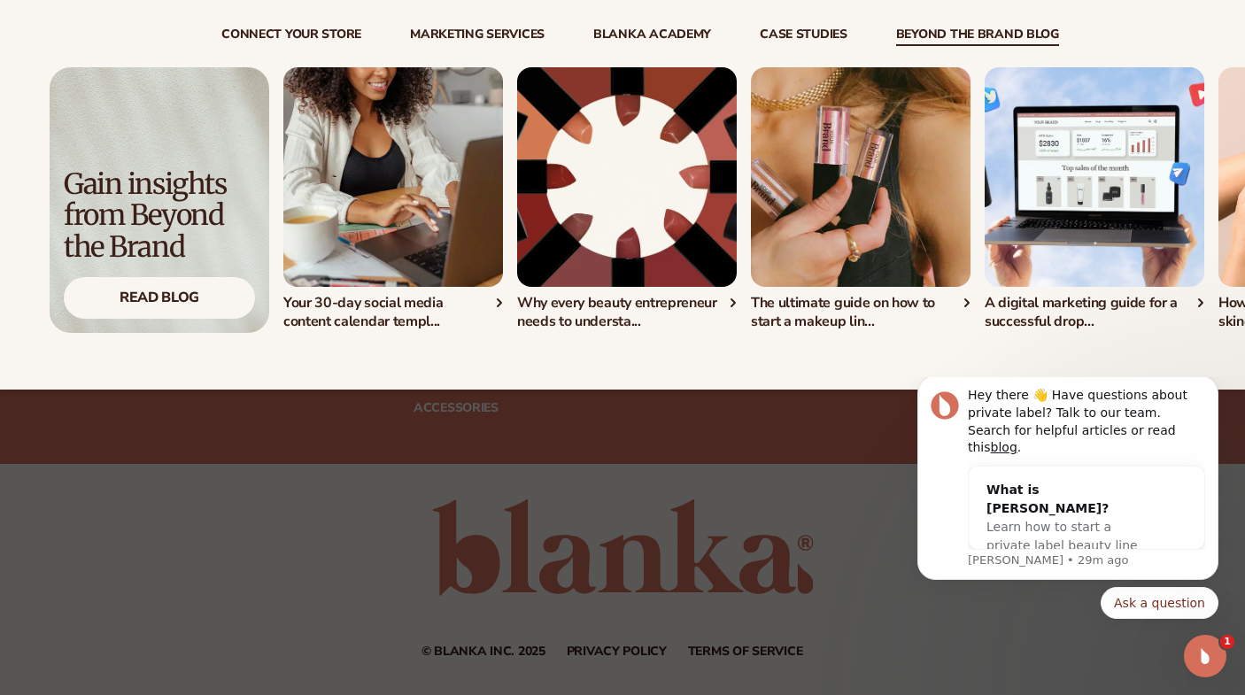
scroll to position [3588, 0]
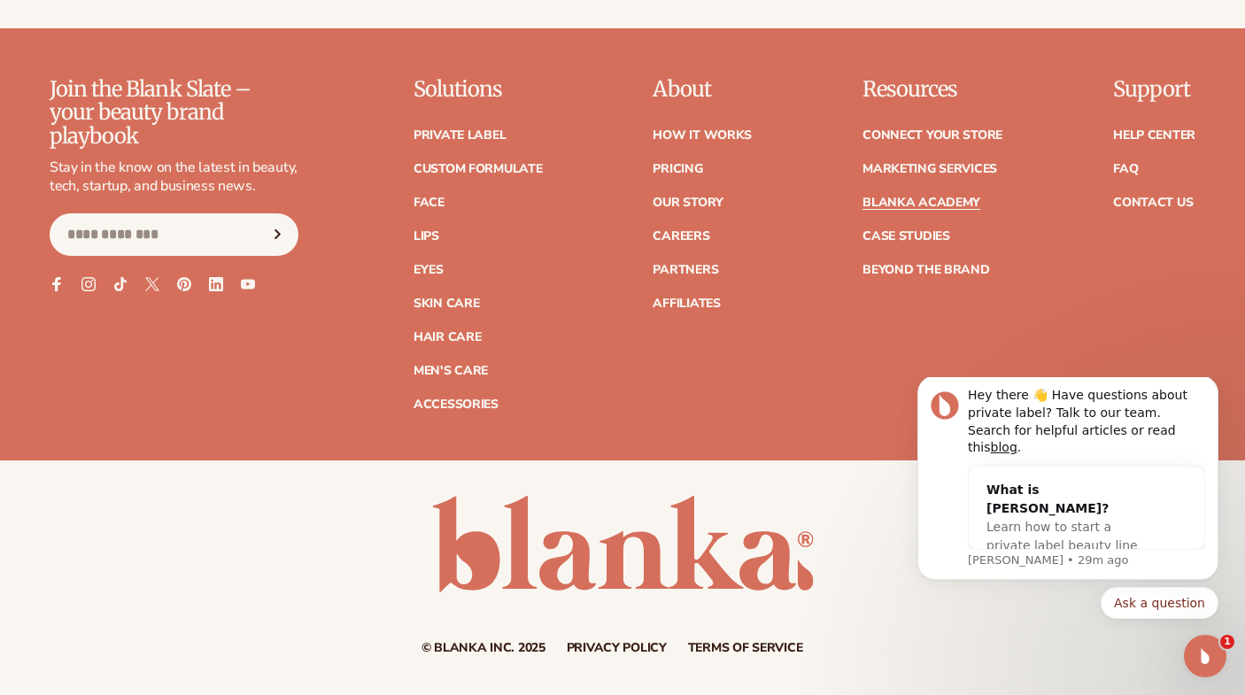
drag, startPoint x: 684, startPoint y: 239, endPoint x: 759, endPoint y: 244, distance: 74.5
click at [684, 297] on link "Affiliates" at bounding box center [685, 303] width 67 height 12
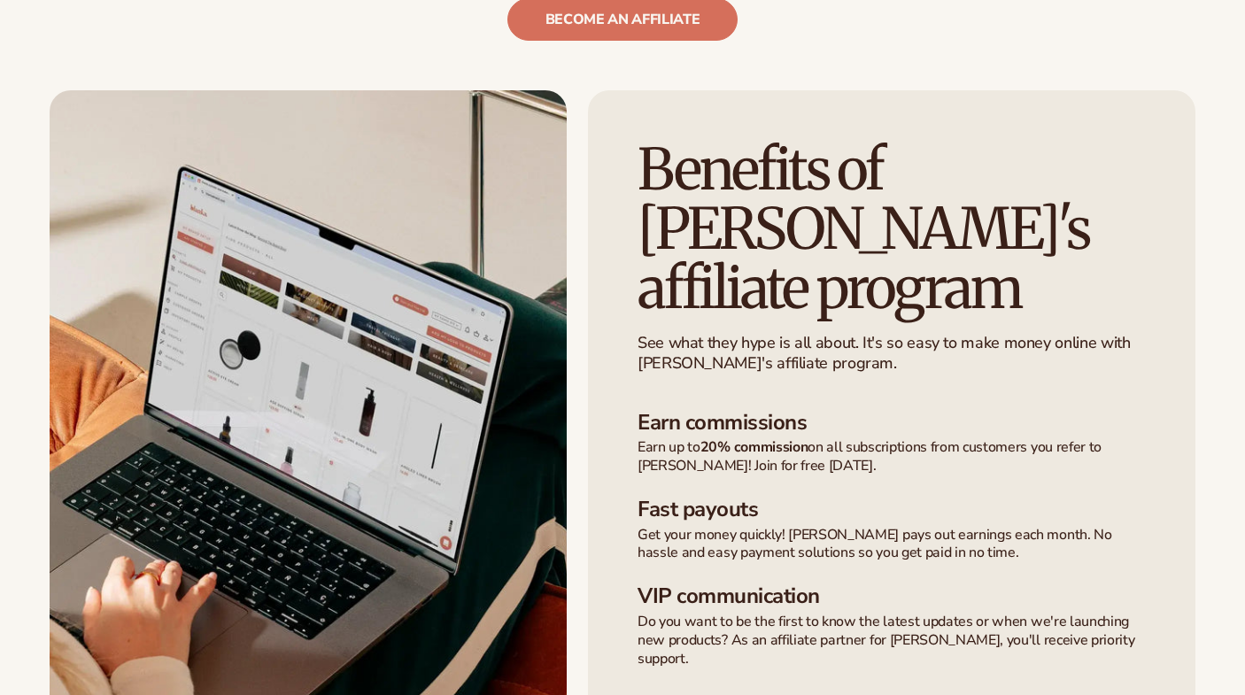
scroll to position [908, 0]
click at [634, 21] on link "become an affiliate" at bounding box center [622, 19] width 231 height 42
